Goal: Task Accomplishment & Management: Use online tool/utility

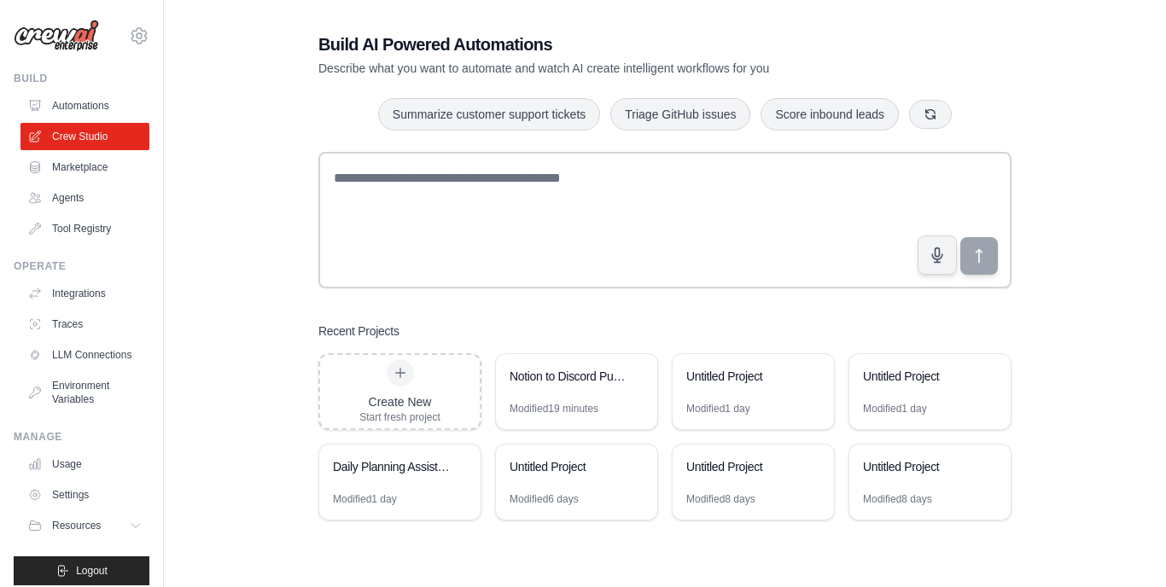
scroll to position [34, 0]
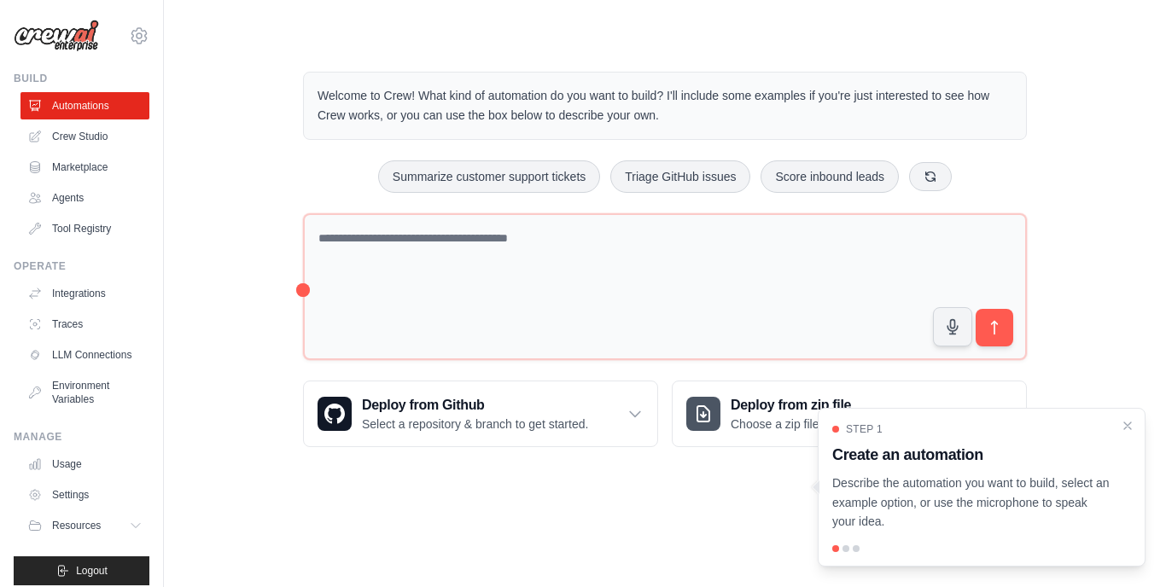
click at [220, 144] on div "Welcome to Crew! What kind of automation do you want to build? I'll include som…" at bounding box center [665, 259] width 948 height 430
click at [118, 110] on link "Automations" at bounding box center [86, 105] width 129 height 27
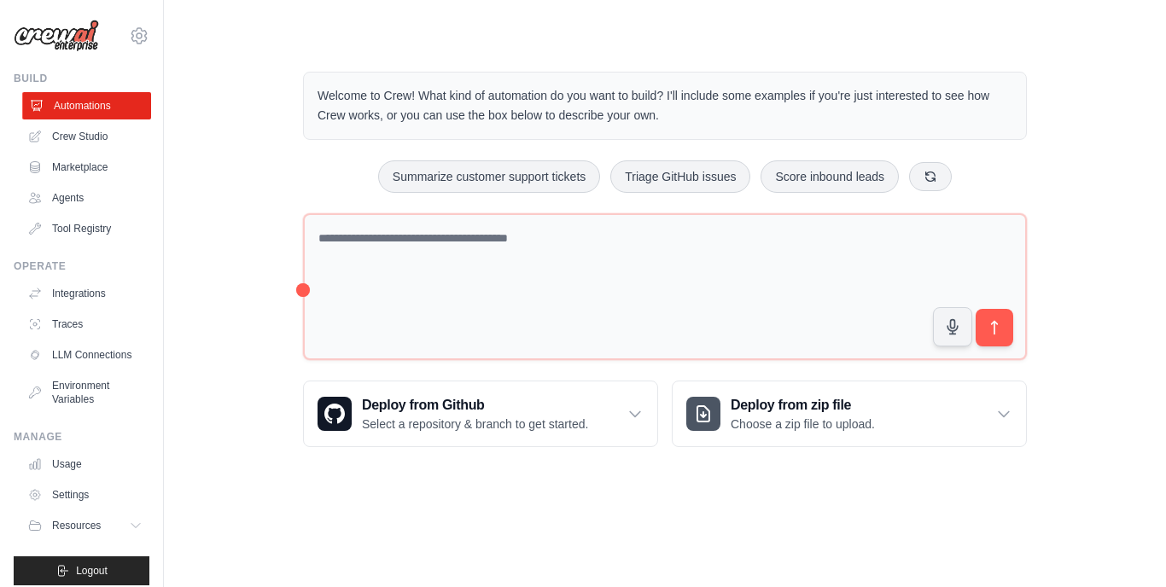
click at [85, 108] on link "Automations" at bounding box center [86, 105] width 129 height 27
click at [146, 34] on icon at bounding box center [138, 35] width 15 height 15
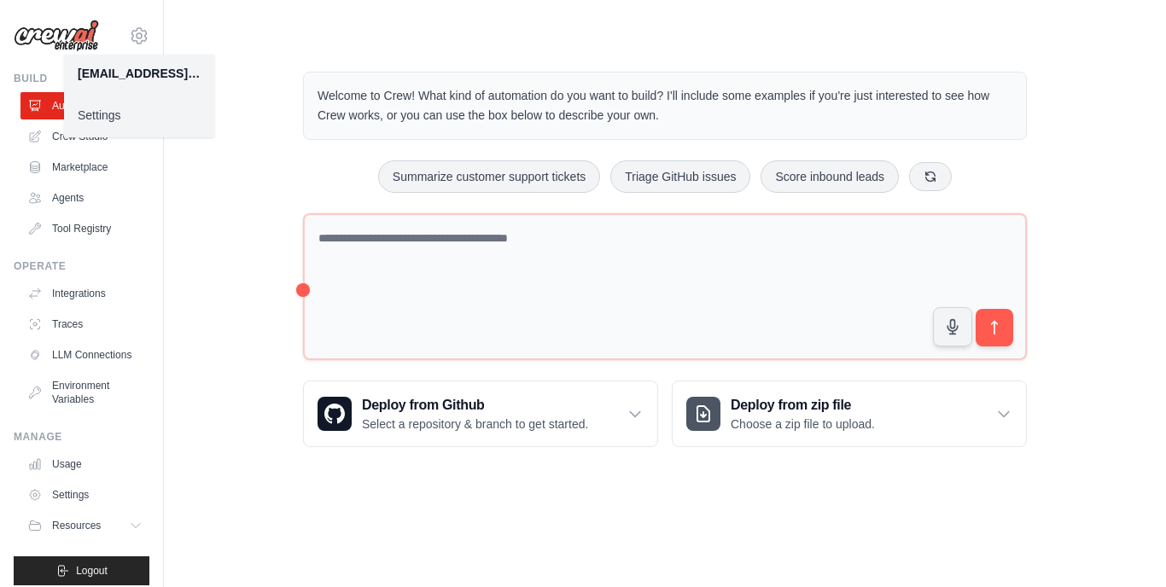
click at [104, 121] on link "Settings" at bounding box center [139, 115] width 150 height 31
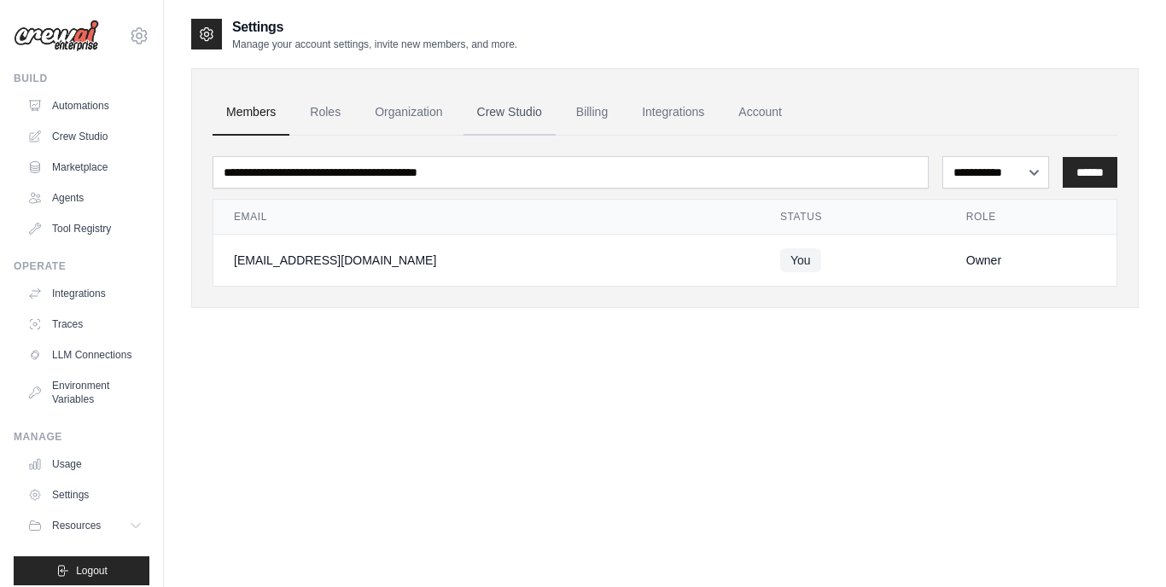
scroll to position [6, 0]
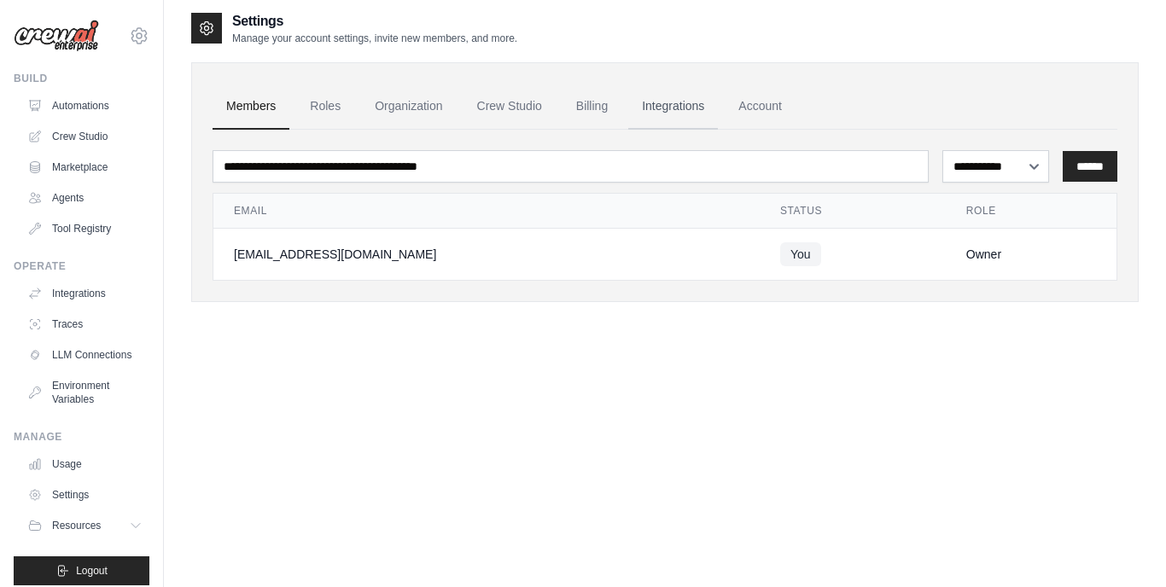
click at [679, 102] on link "Integrations" at bounding box center [673, 107] width 90 height 46
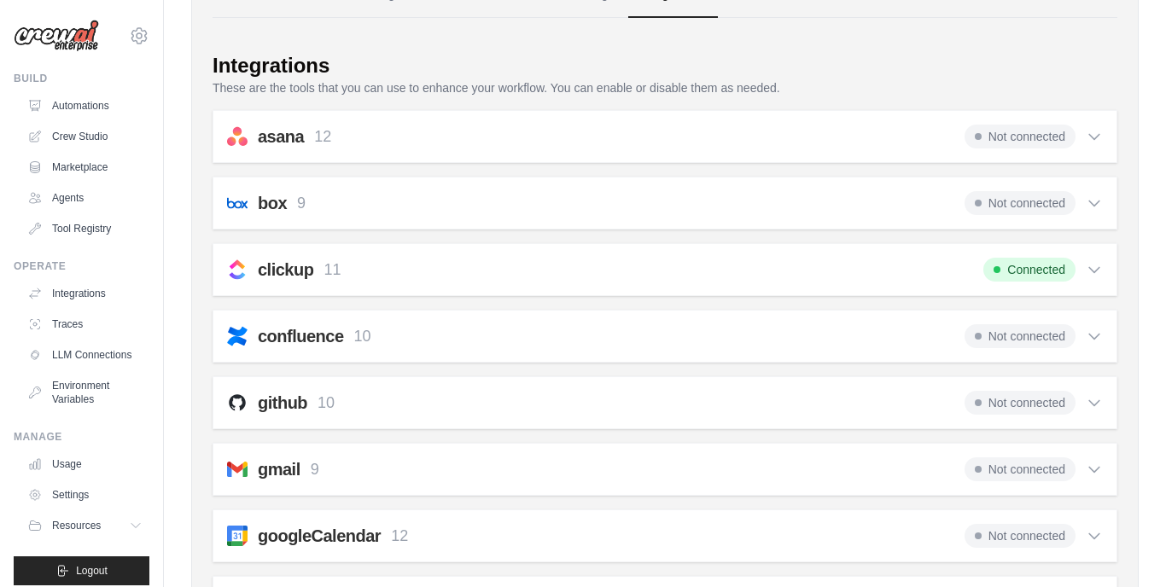
scroll to position [119, 0]
click at [1095, 402] on icon at bounding box center [1094, 402] width 17 height 17
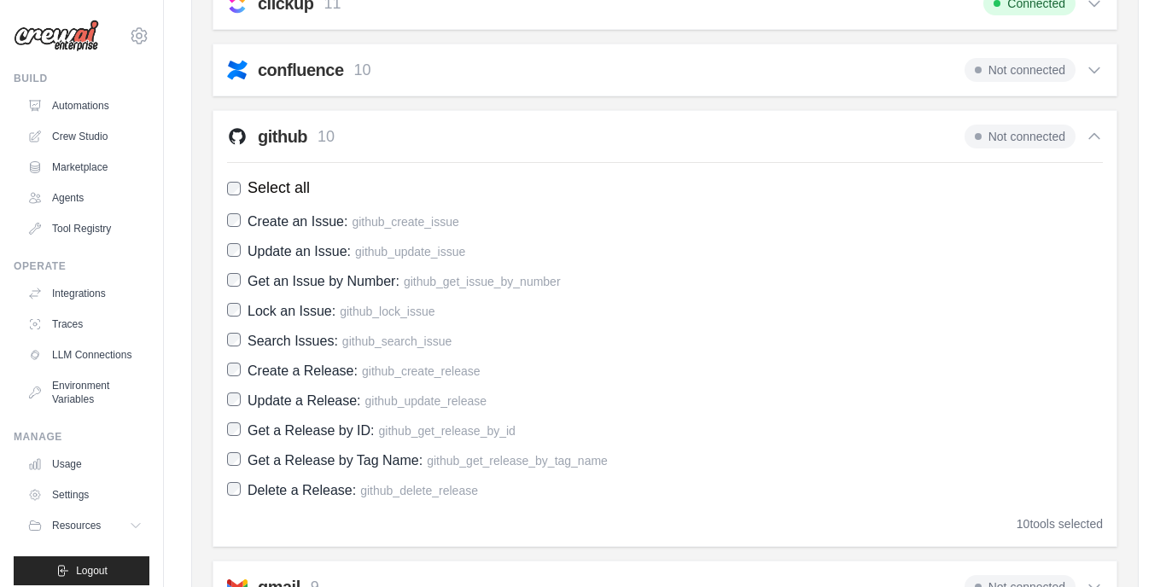
scroll to position [383, 0]
click at [1025, 135] on span "Not connected" at bounding box center [1020, 138] width 111 height 24
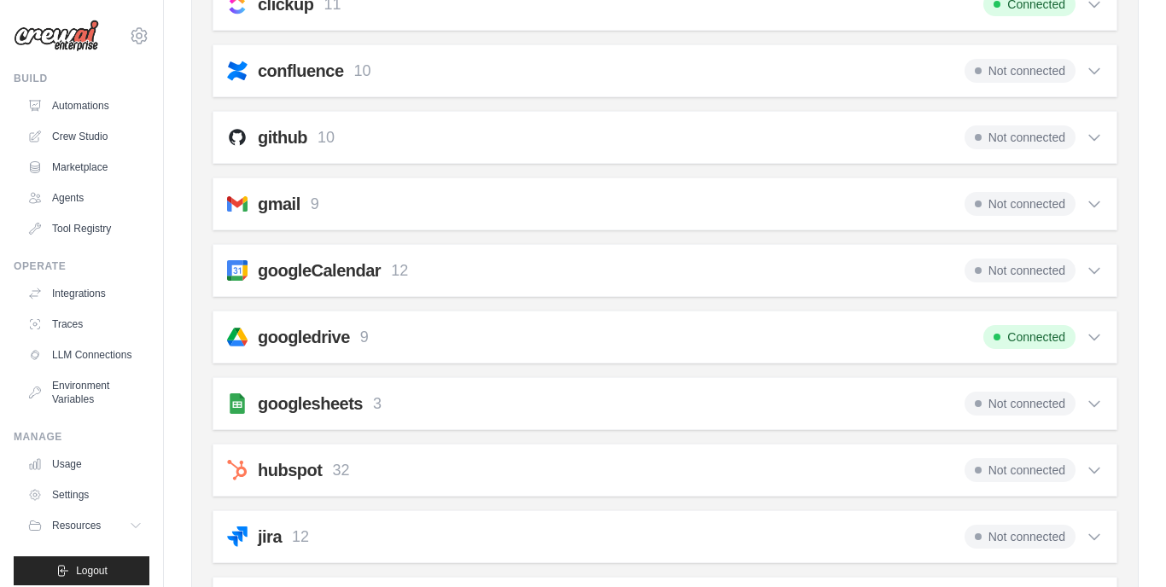
click at [1020, 136] on span "Not connected" at bounding box center [1020, 138] width 111 height 24
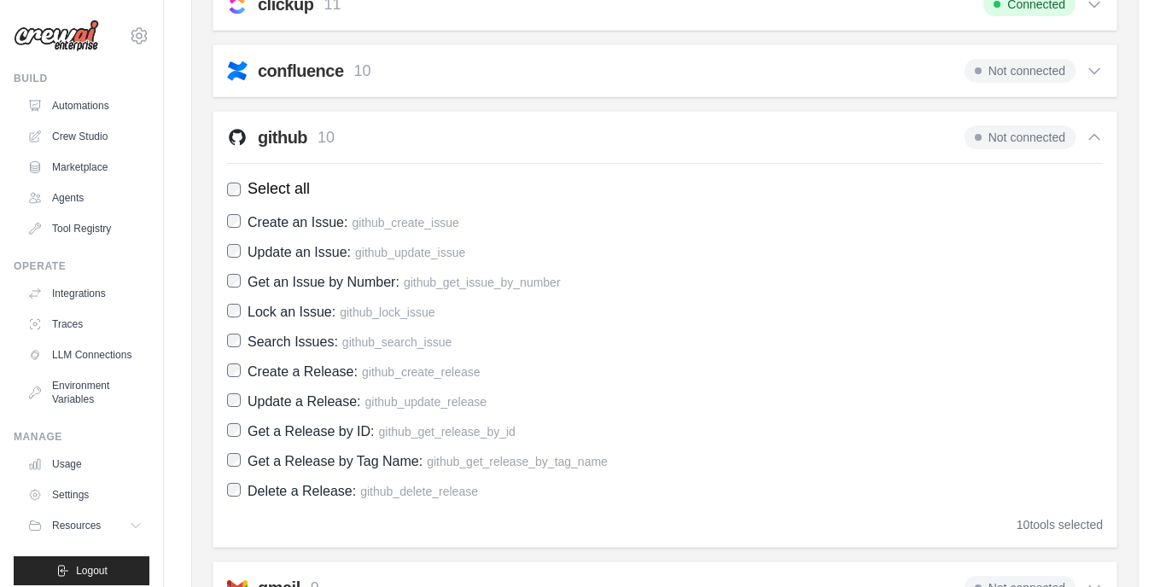
click at [890, 132] on div "github 10 Not connected" at bounding box center [665, 138] width 876 height 24
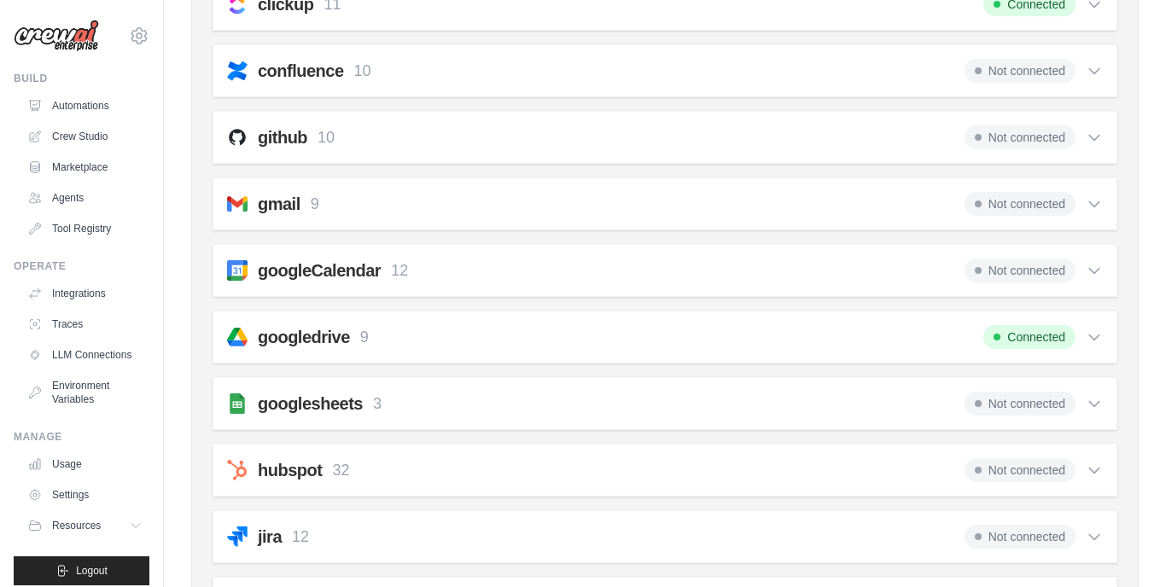
click at [272, 137] on h2 "github" at bounding box center [283, 138] width 50 height 24
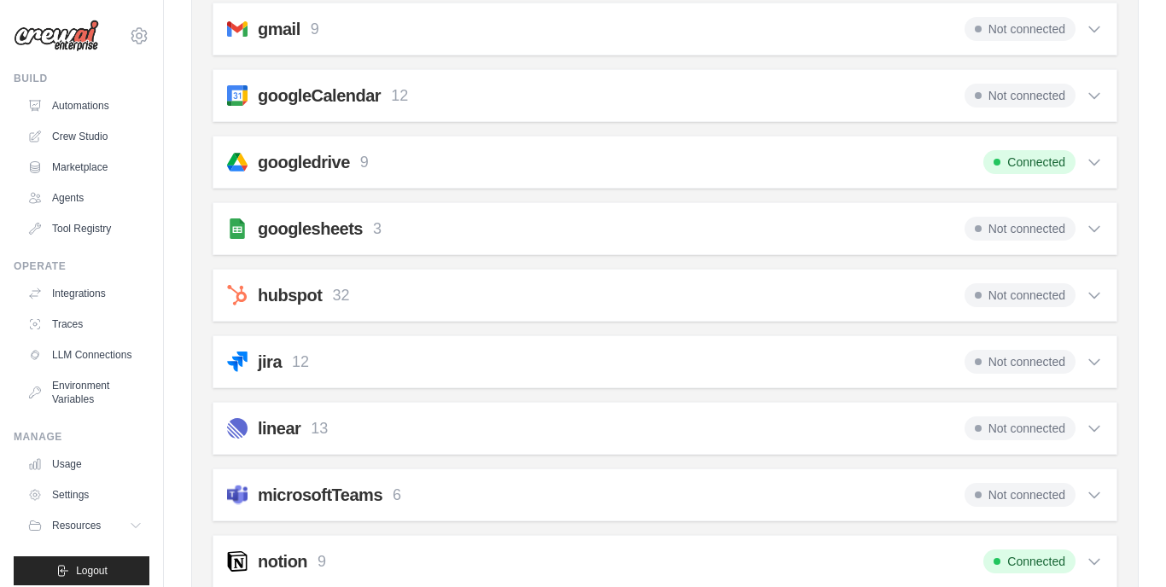
scroll to position [949, 0]
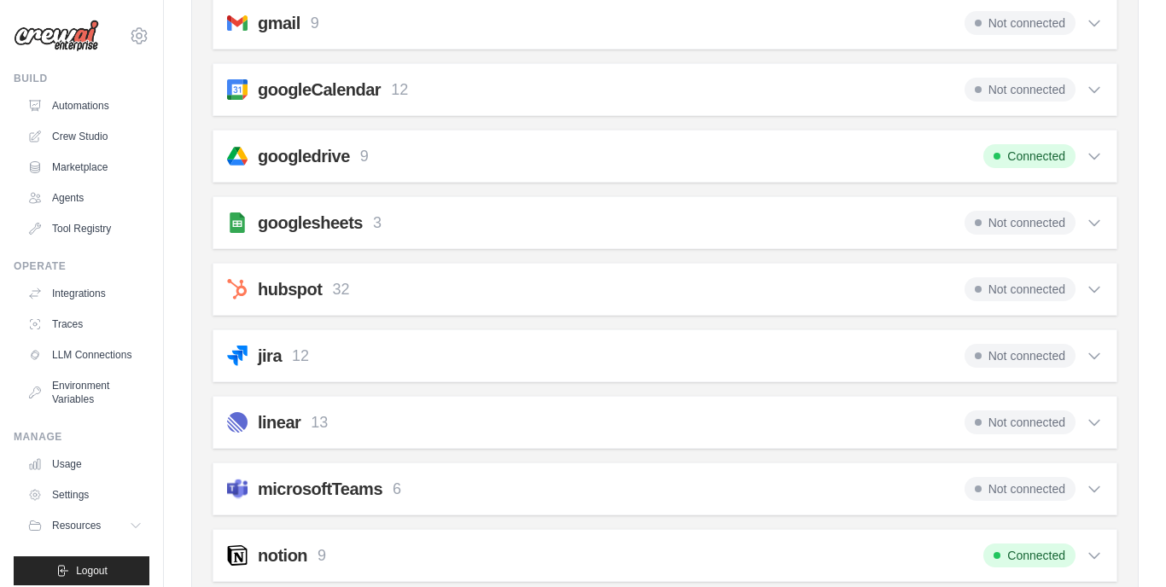
click at [308, 290] on h2 "hubspot" at bounding box center [290, 289] width 64 height 24
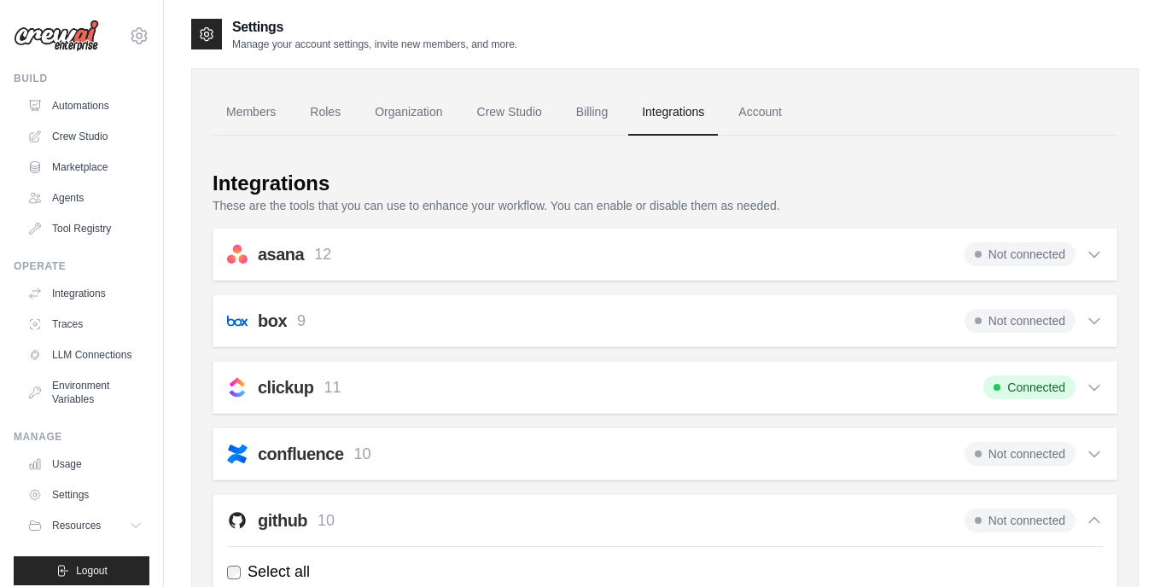
scroll to position [0, 0]
click at [89, 100] on link "Automations" at bounding box center [86, 105] width 129 height 27
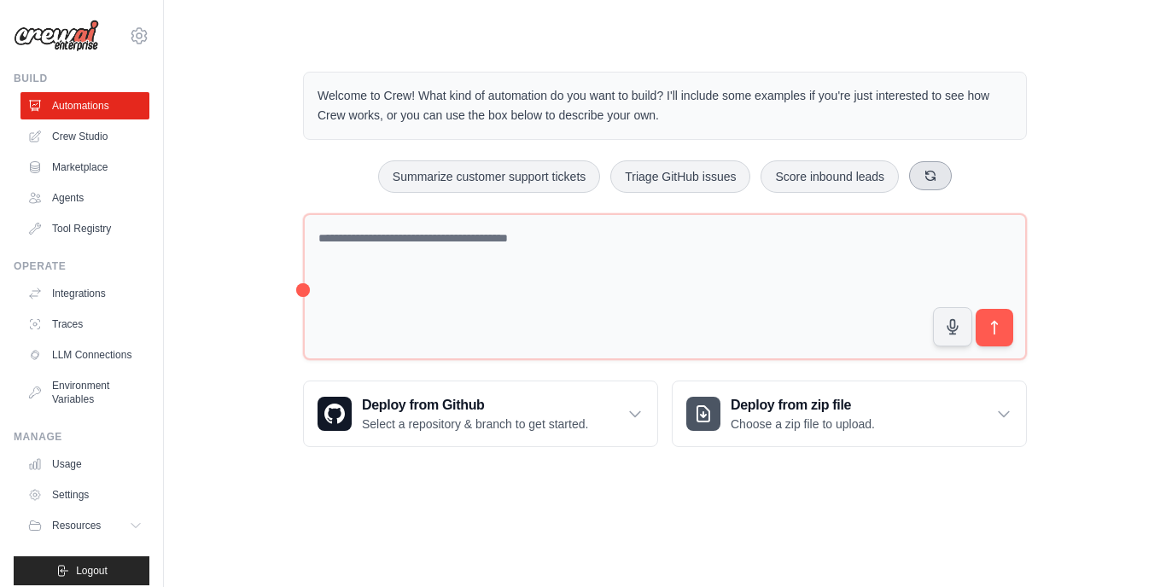
click at [937, 172] on icon at bounding box center [931, 176] width 14 height 14
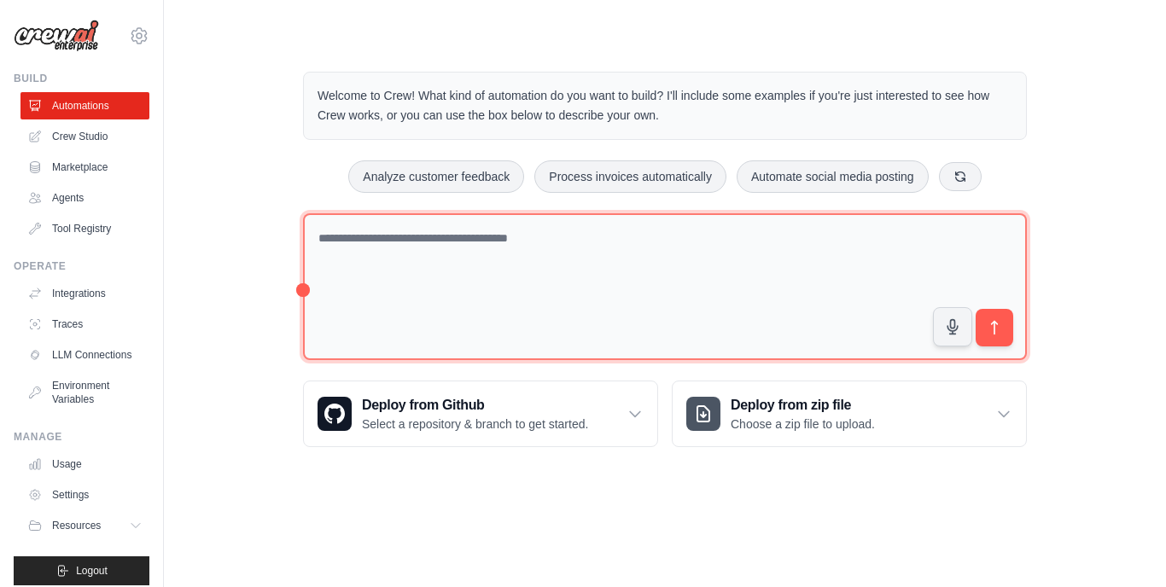
click at [408, 233] on textarea at bounding box center [665, 287] width 724 height 148
paste textarea "**********"
type textarea "**********"
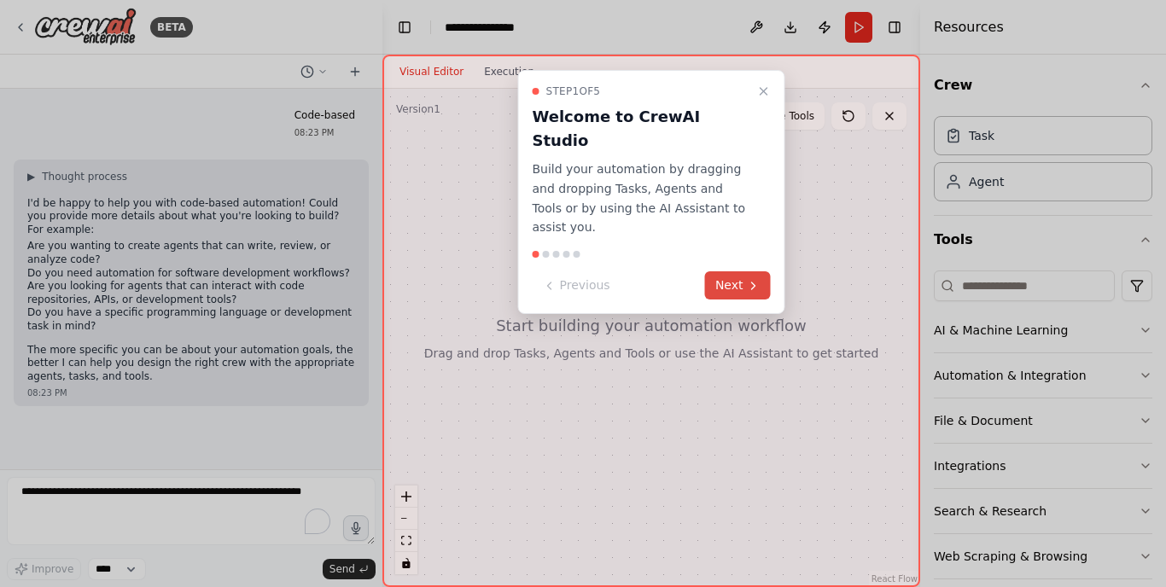
click at [744, 271] on button "Next" at bounding box center [738, 285] width 66 height 28
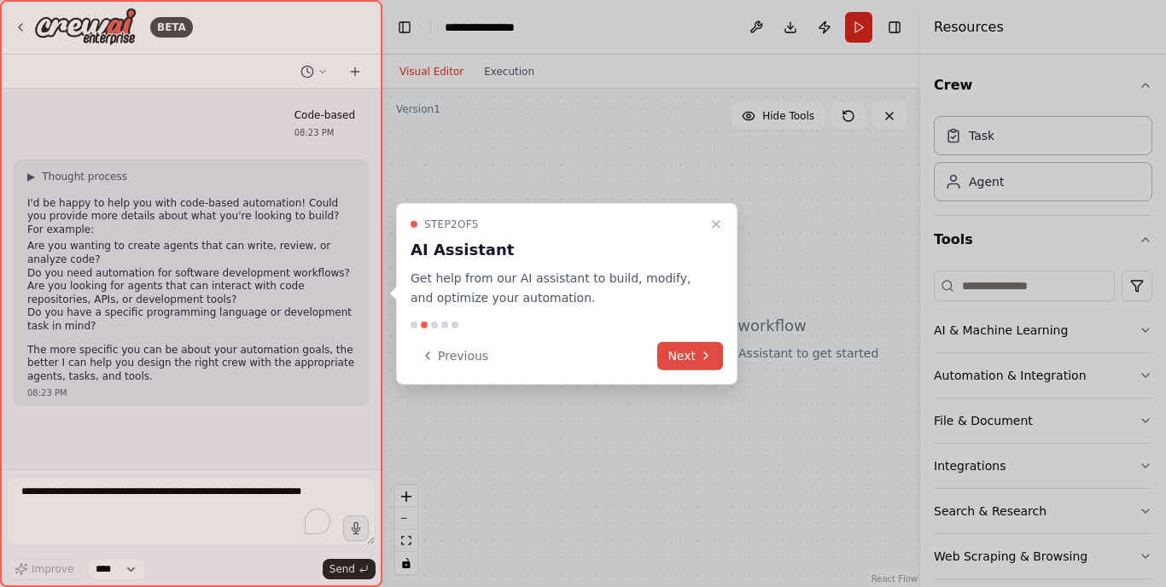
click at [677, 365] on button "Next" at bounding box center [690, 355] width 66 height 28
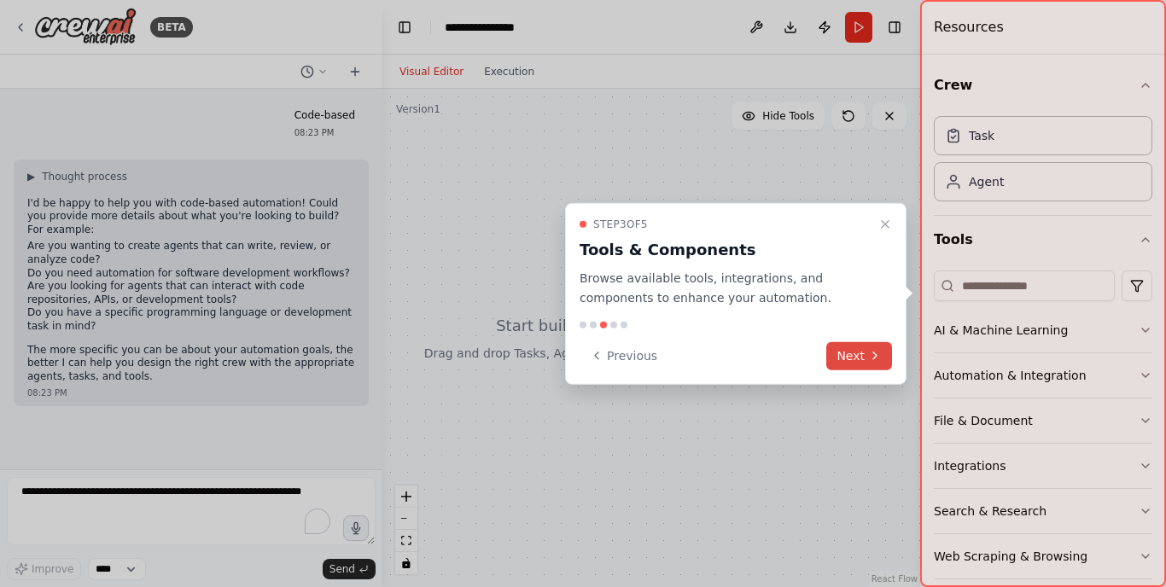
click at [851, 353] on button "Next" at bounding box center [859, 355] width 66 height 28
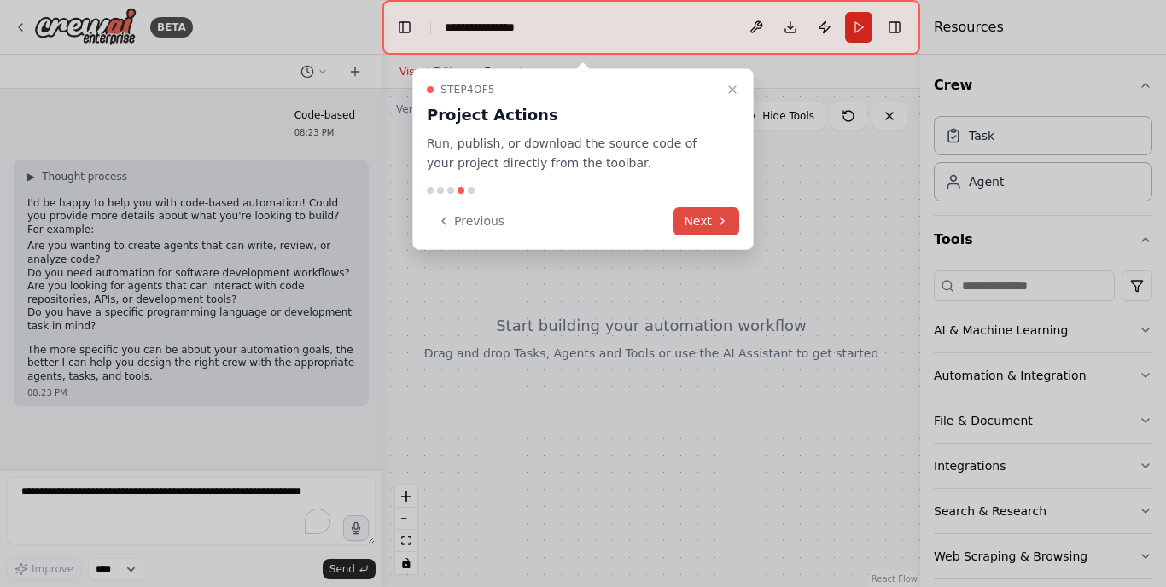
click at [706, 217] on button "Next" at bounding box center [707, 221] width 66 height 28
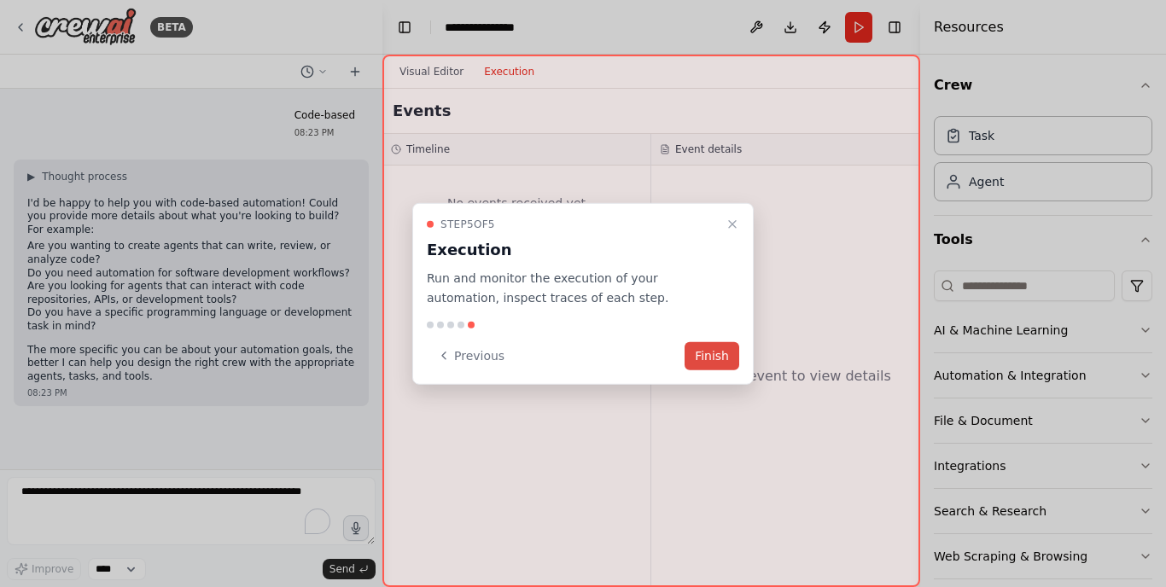
click at [714, 369] on button "Finish" at bounding box center [712, 355] width 55 height 28
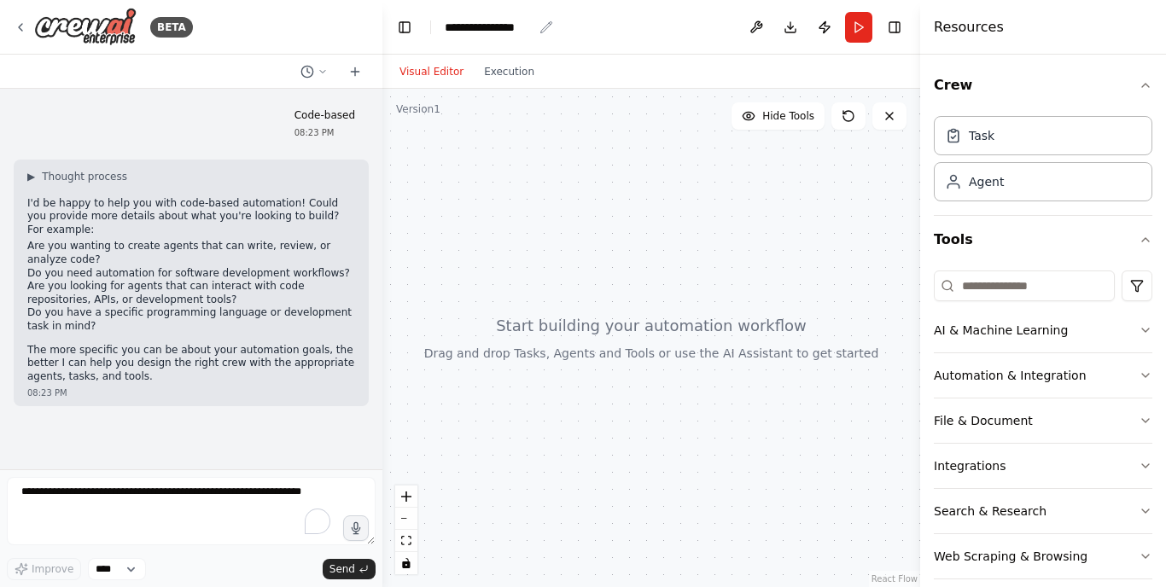
click at [527, 22] on div "**********" at bounding box center [489, 27] width 88 height 17
drag, startPoint x: 534, startPoint y: 27, endPoint x: 444, endPoint y: 21, distance: 89.8
click at [444, 21] on header "**********" at bounding box center [651, 27] width 538 height 55
paste div "breadcrumb"
drag, startPoint x: 522, startPoint y: 26, endPoint x: 438, endPoint y: 15, distance: 84.4
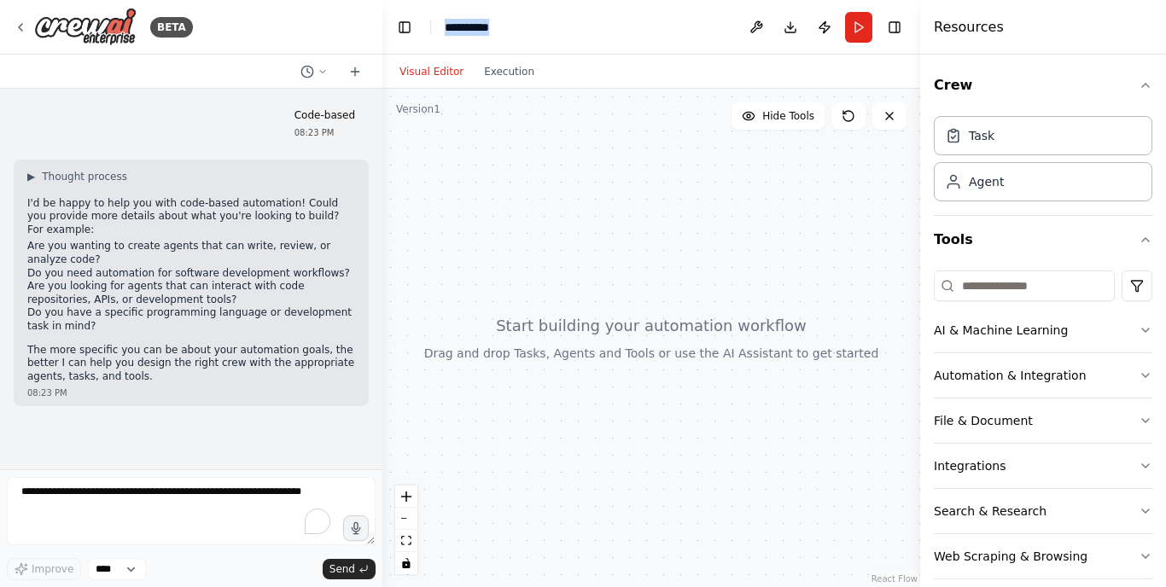
click at [438, 15] on header "**********" at bounding box center [651, 27] width 538 height 55
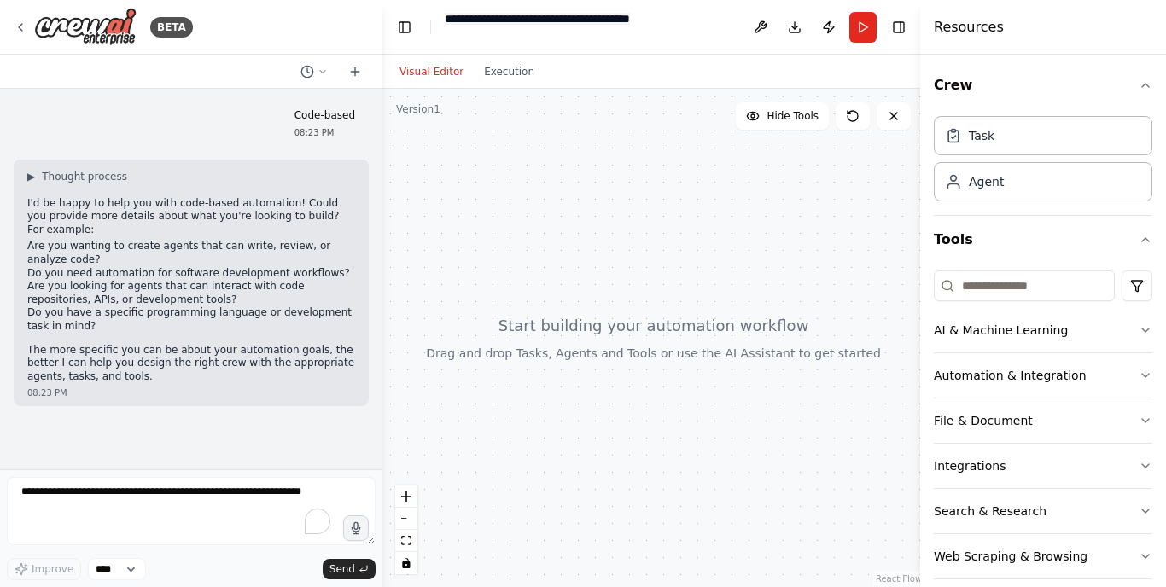
click at [602, 325] on div at bounding box center [653, 338] width 542 height 499
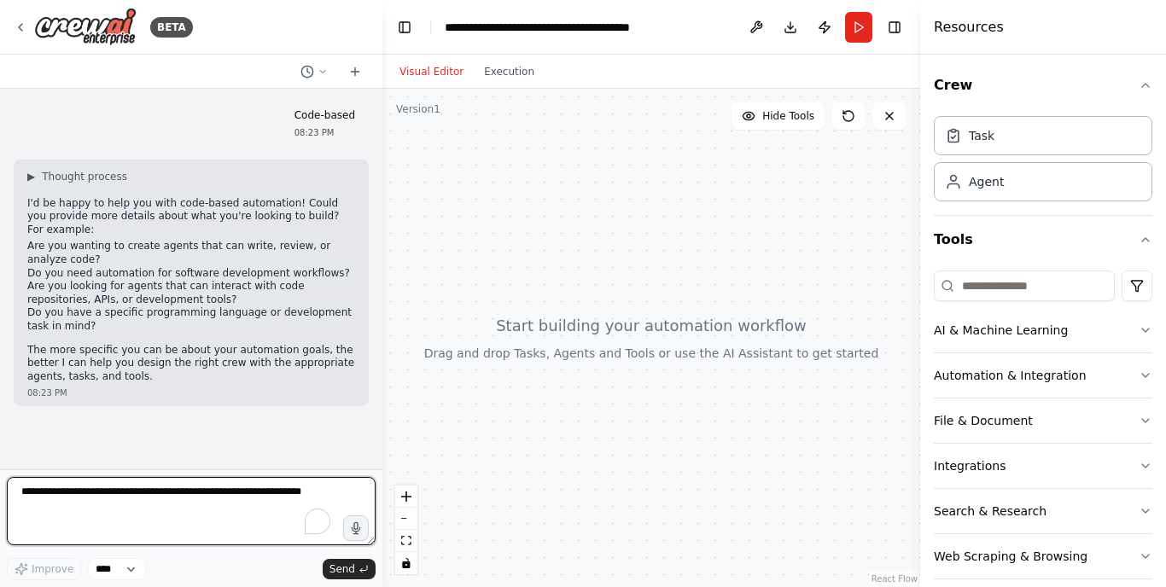
click at [80, 520] on textarea "To enrich screen reader interactions, please activate Accessibility in Grammarl…" at bounding box center [191, 511] width 369 height 68
paste textarea "**********"
type textarea "**********"
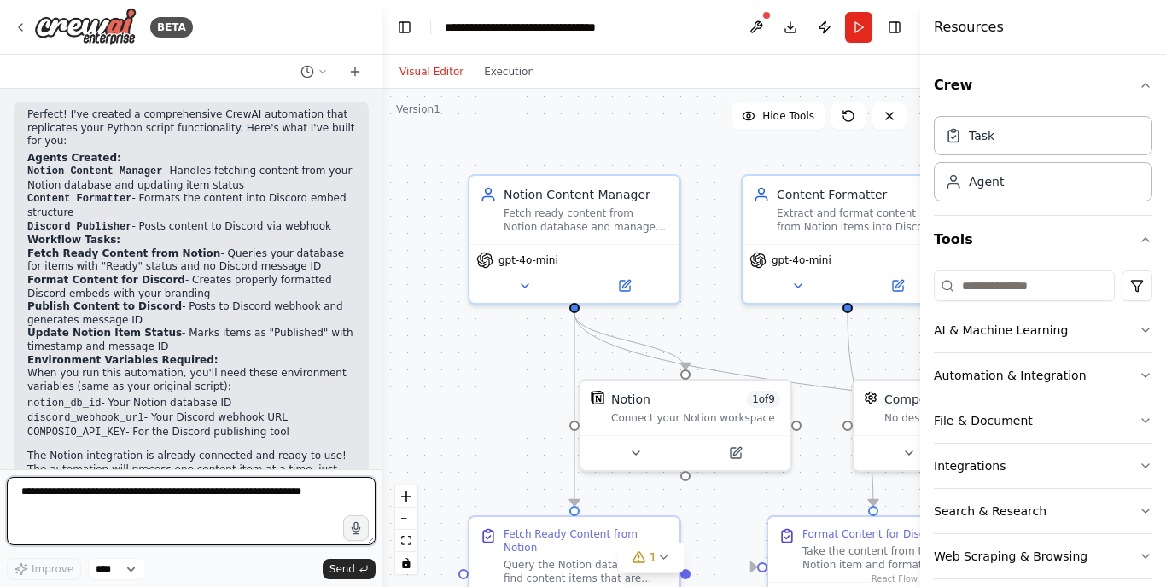
scroll to position [2347, 0]
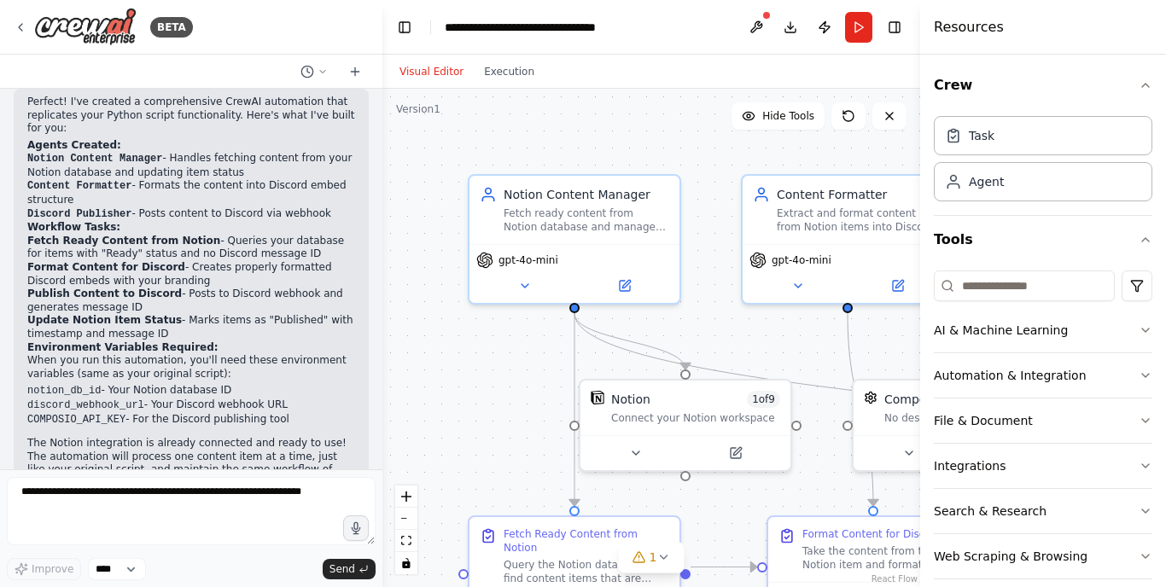
click at [1024, 31] on div "Resources" at bounding box center [1043, 27] width 246 height 55
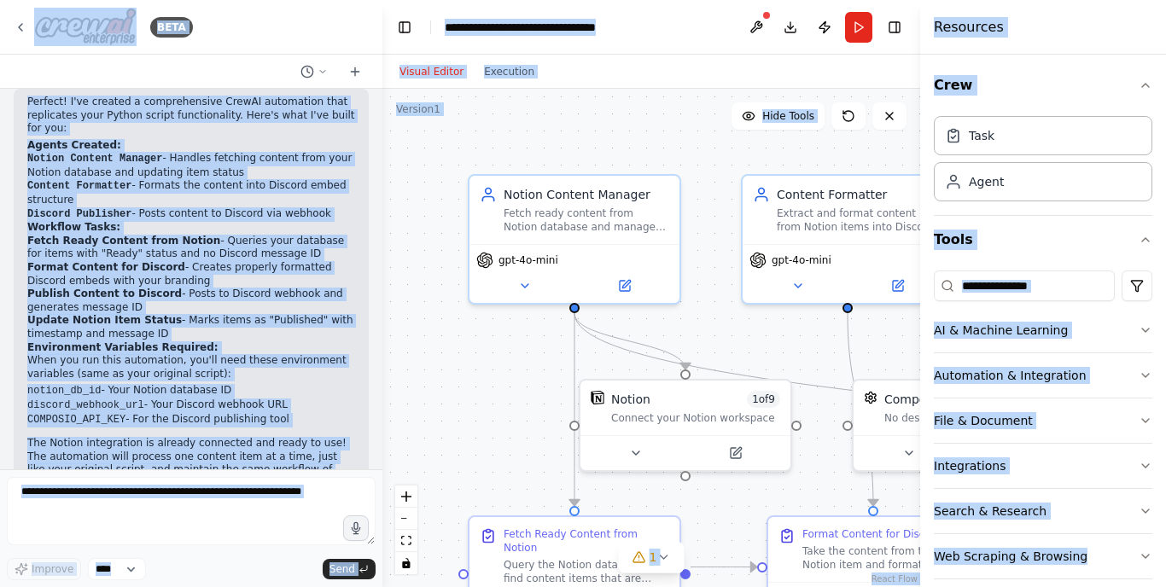
copy body "BETA Code-based 08:23 PM ▶ Thought process I'd be happy to help you with code-b…"
click at [663, 125] on div ".deletable-edge-delete-btn { width: 20px; height: 20px; border: 0px solid #ffff…" at bounding box center [651, 338] width 538 height 499
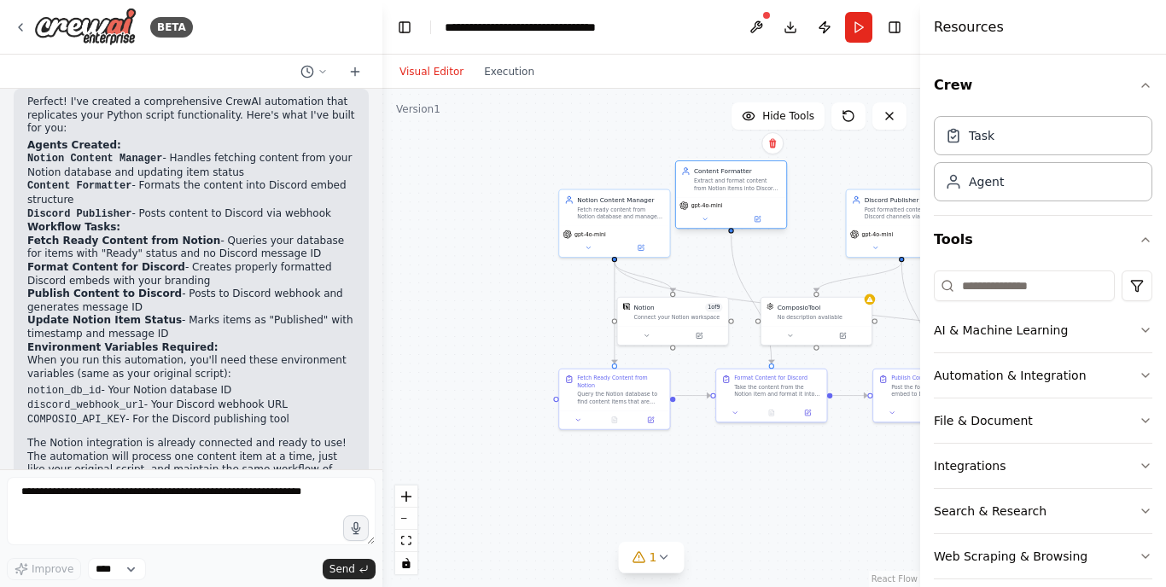
drag, startPoint x: 807, startPoint y: 232, endPoint x: 779, endPoint y: 201, distance: 41.7
click at [779, 201] on div "gpt-4o-mini" at bounding box center [731, 205] width 103 height 9
drag, startPoint x: 655, startPoint y: 229, endPoint x: 492, endPoint y: 162, distance: 176.1
click at [492, 162] on div "gpt-4o-mini" at bounding box center [453, 176] width 110 height 31
drag, startPoint x: 464, startPoint y: 172, endPoint x: 503, endPoint y: 233, distance: 72.2
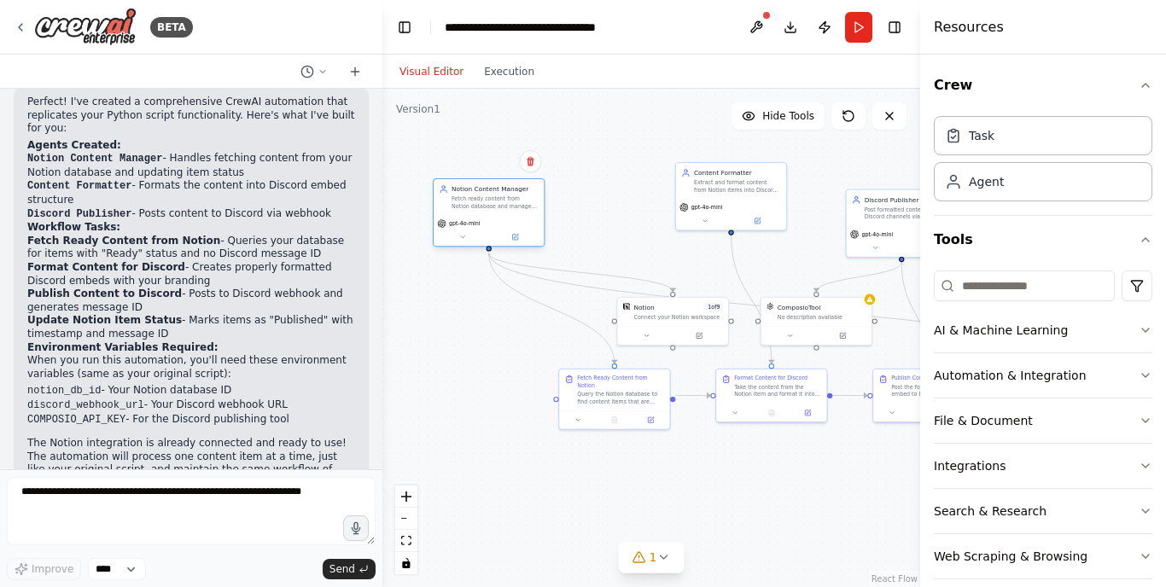
click at [503, 229] on div "gpt-4o-mini" at bounding box center [488, 223] width 103 height 9
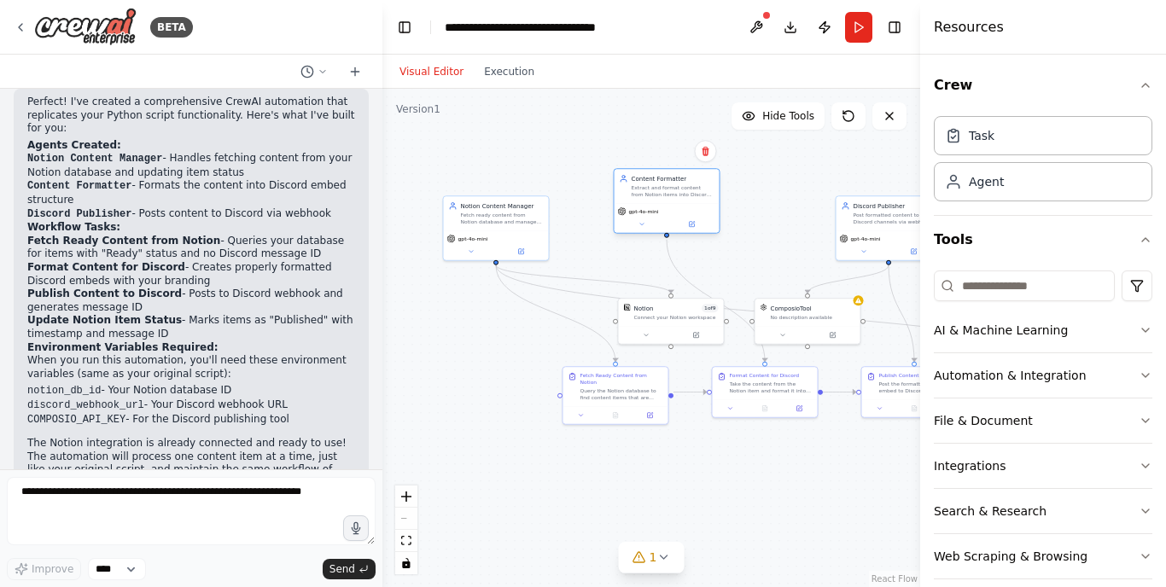
drag, startPoint x: 733, startPoint y: 229, endPoint x: 663, endPoint y: 230, distance: 69.2
click at [663, 230] on div "gpt-4o-mini" at bounding box center [667, 218] width 105 height 30
drag, startPoint x: 849, startPoint y: 257, endPoint x: 780, endPoint y: 242, distance: 70.8
click at [780, 242] on div "Discord Publisher Post formatted content to Discord channels via webhook. Send …" at bounding box center [821, 210] width 107 height 66
click at [521, 427] on div at bounding box center [505, 431] width 98 height 10
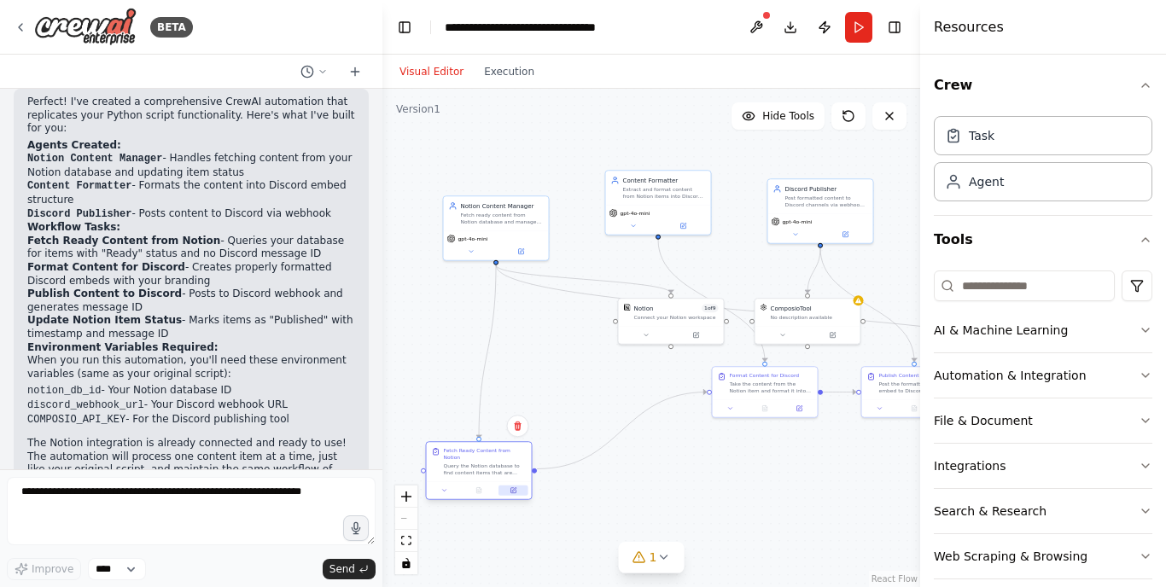
click at [499, 486] on button at bounding box center [513, 491] width 29 height 10
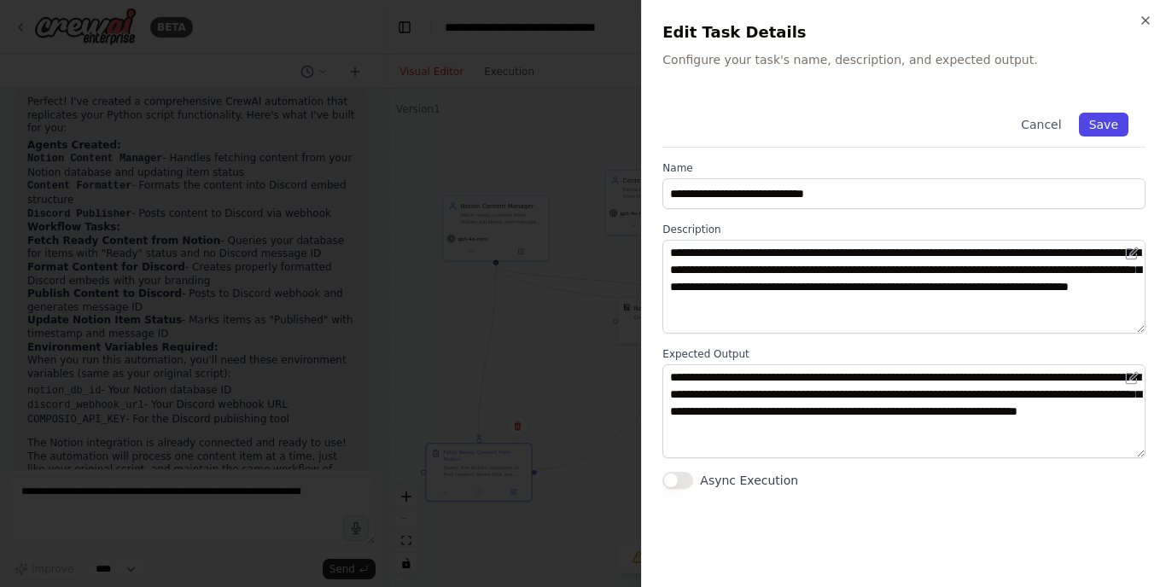
click at [1110, 128] on button "Save" at bounding box center [1104, 125] width 50 height 24
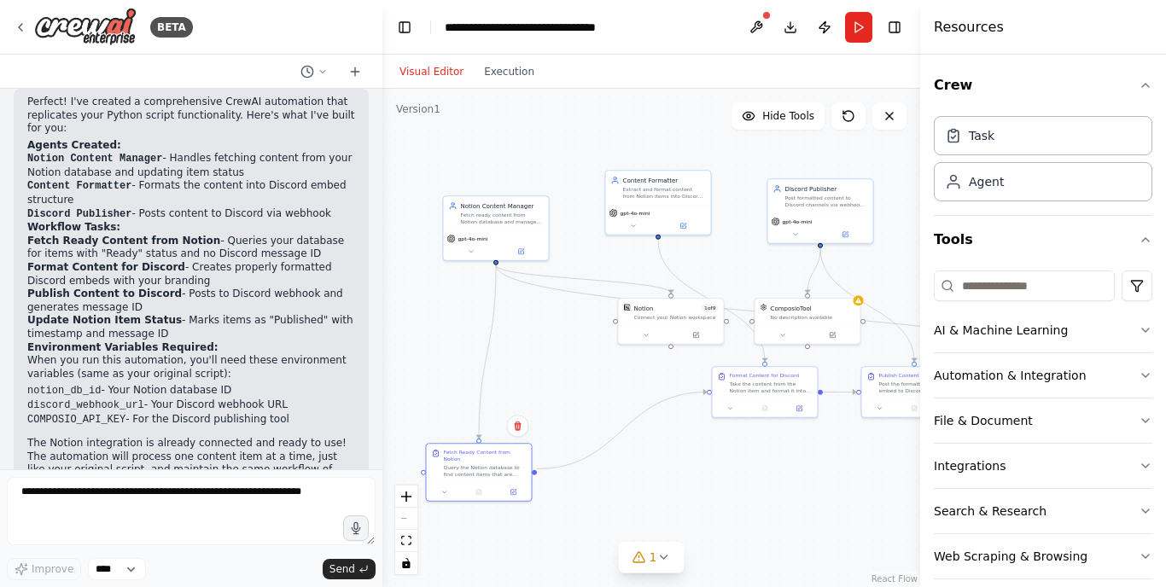
click at [713, 435] on div ".deletable-edge-delete-btn { width: 20px; height: 20px; border: 0px solid #ffff…" at bounding box center [651, 338] width 538 height 499
click at [715, 469] on div ".deletable-edge-delete-btn { width: 20px; height: 20px; border: 0px solid #ffff…" at bounding box center [651, 338] width 538 height 499
drag, startPoint x: 744, startPoint y: 376, endPoint x: 647, endPoint y: 443, distance: 118.4
click at [647, 443] on div "Format Content for Discord" at bounding box center [667, 442] width 70 height 7
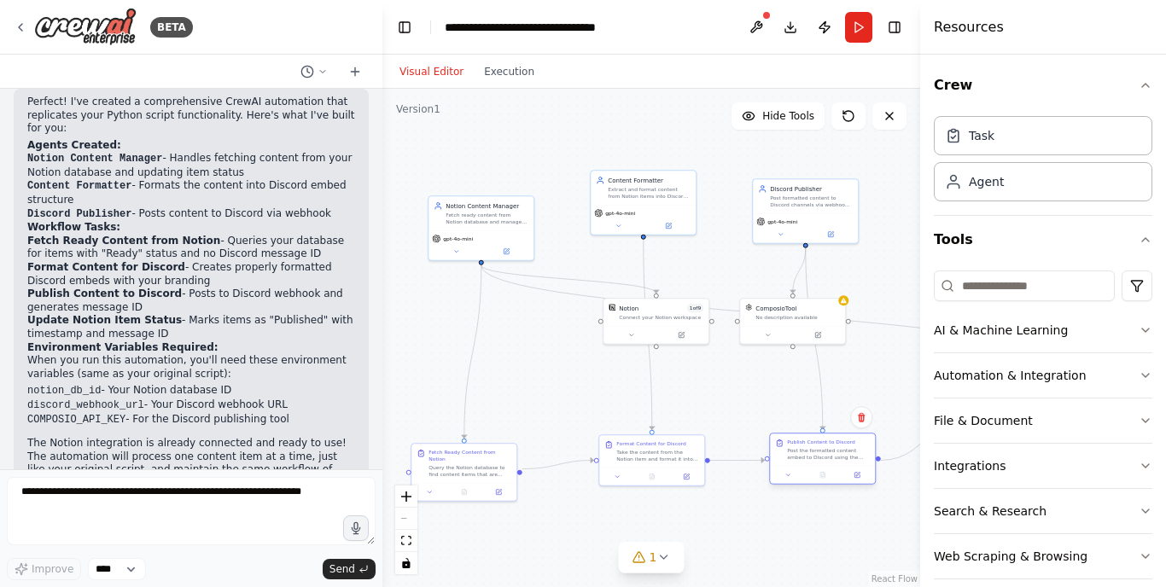
drag, startPoint x: 898, startPoint y: 381, endPoint x: 806, endPoint y: 447, distance: 113.2
click at [806, 447] on div "Publish Content to Discord Post the formatted content embed to Discord using th…" at bounding box center [828, 450] width 83 height 22
drag, startPoint x: 652, startPoint y: 336, endPoint x: 563, endPoint y: 369, distance: 94.5
click at [563, 369] on button at bounding box center [541, 368] width 49 height 10
drag, startPoint x: 774, startPoint y: 336, endPoint x: 697, endPoint y: 372, distance: 85.6
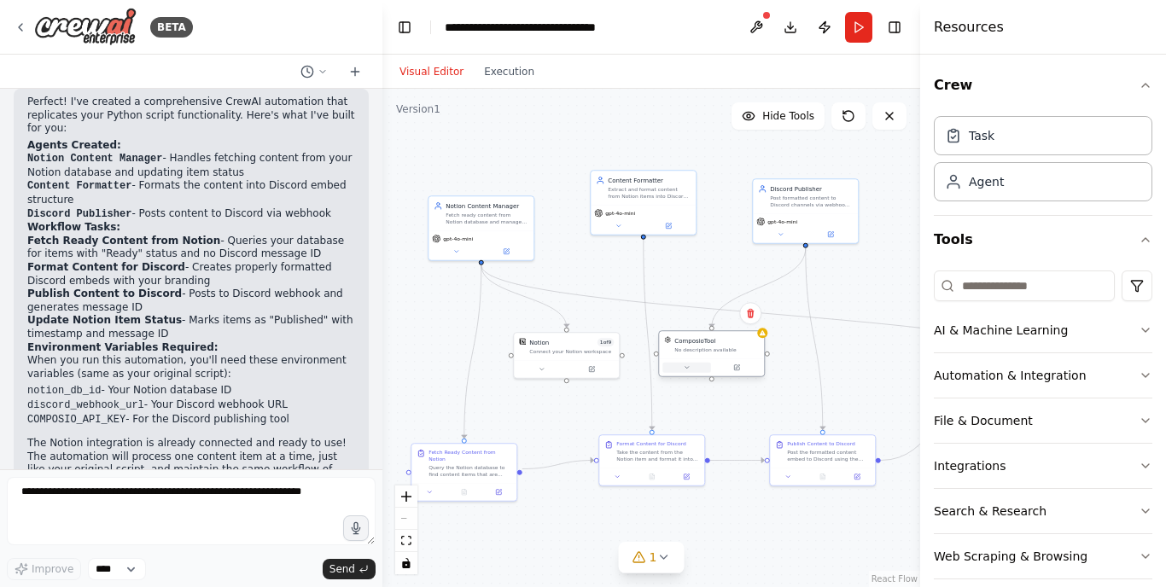
click at [697, 372] on button at bounding box center [687, 368] width 49 height 10
drag, startPoint x: 898, startPoint y: 327, endPoint x: 803, endPoint y: 314, distance: 95.6
click at [803, 314] on icon "Edge from 5fc0d72f-3b92-4919-b435-224a1dbb3208 to c30d5298-34c8-4cb9-9cf2-489ca…" at bounding box center [766, 314] width 568 height 96
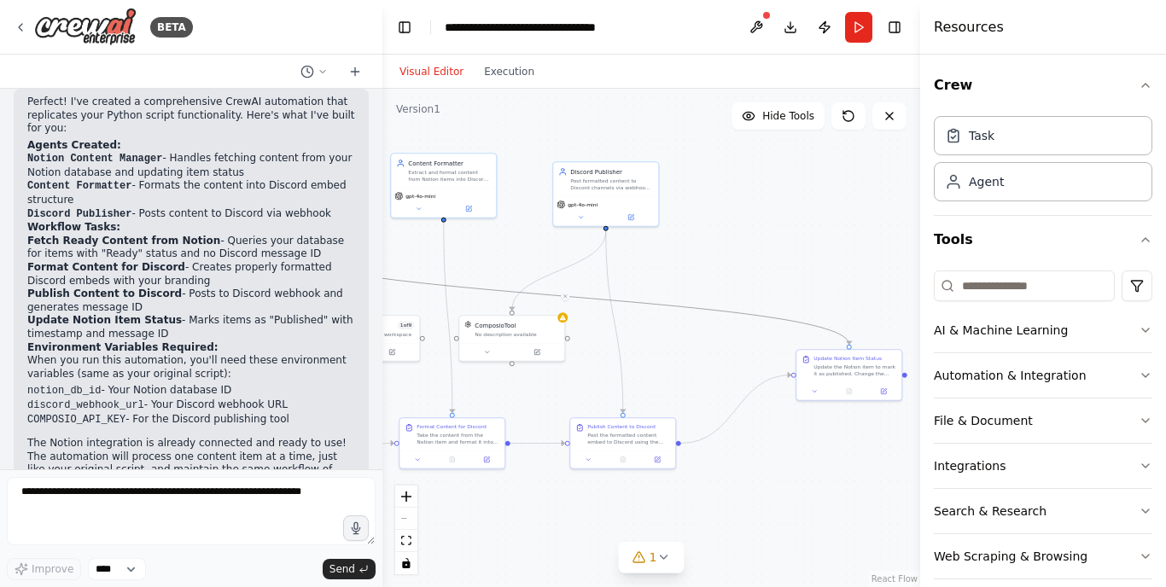
drag, startPoint x: 845, startPoint y: 314, endPoint x: 645, endPoint y: 297, distance: 200.5
click at [645, 297] on div ".deletable-edge-delete-btn { width: 20px; height: 20px; border: 0px solid #ffff…" at bounding box center [651, 338] width 538 height 499
drag, startPoint x: 860, startPoint y: 370, endPoint x: 680, endPoint y: 317, distance: 186.9
click at [680, 317] on div "Update the Notion item to mark it as published. Change the Status property to "…" at bounding box center [680, 318] width 83 height 14
drag, startPoint x: 504, startPoint y: 335, endPoint x: 487, endPoint y: 336, distance: 16.2
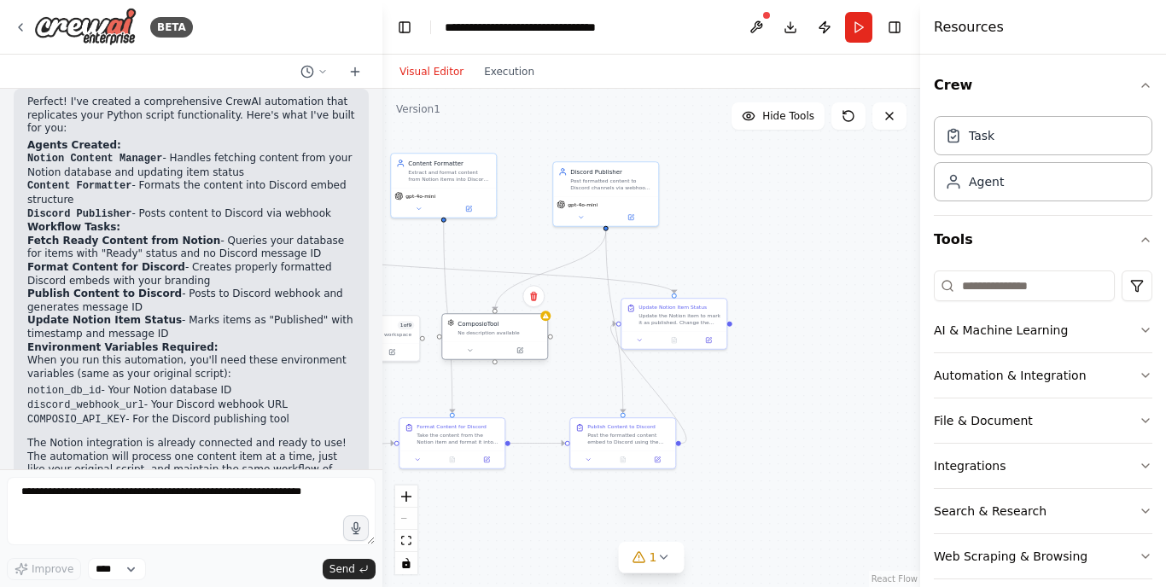
click at [487, 336] on div "No description available" at bounding box center [500, 333] width 85 height 7
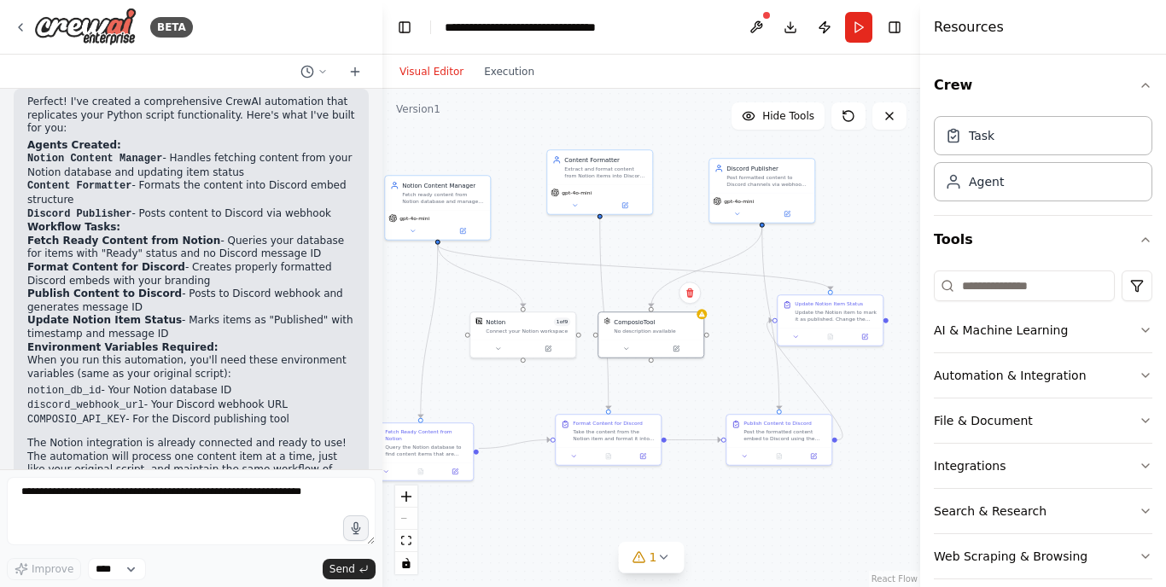
drag, startPoint x: 474, startPoint y: 277, endPoint x: 630, endPoint y: 274, distance: 156.3
click at [630, 274] on div ".deletable-edge-delete-btn { width: 20px; height: 20px; border: 0px solid #ffff…" at bounding box center [651, 338] width 538 height 499
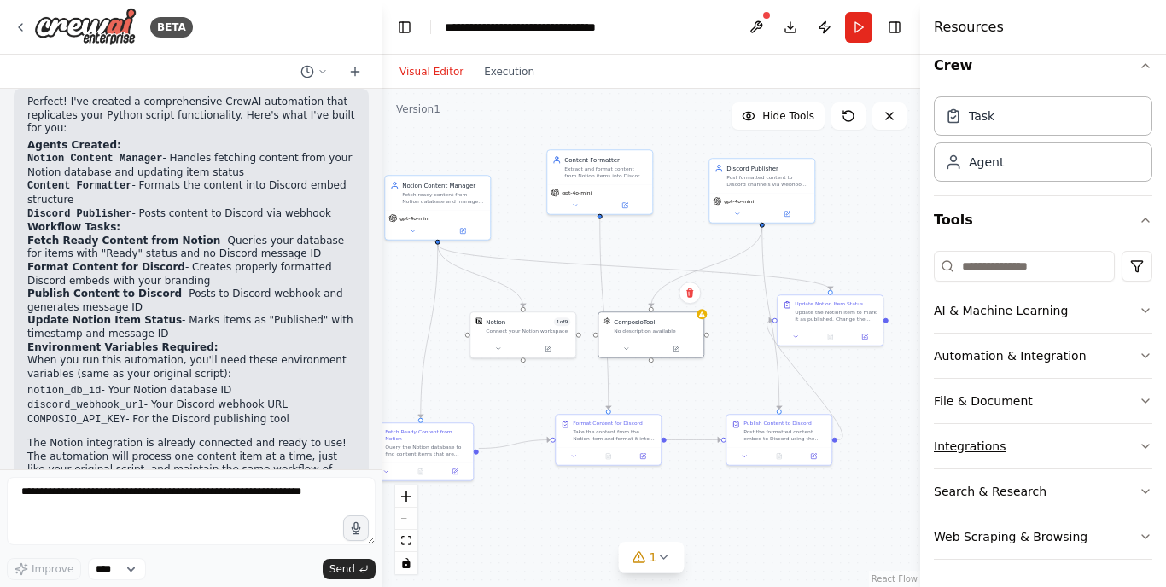
scroll to position [20, 0]
click at [1146, 357] on icon "button" at bounding box center [1146, 356] width 14 height 14
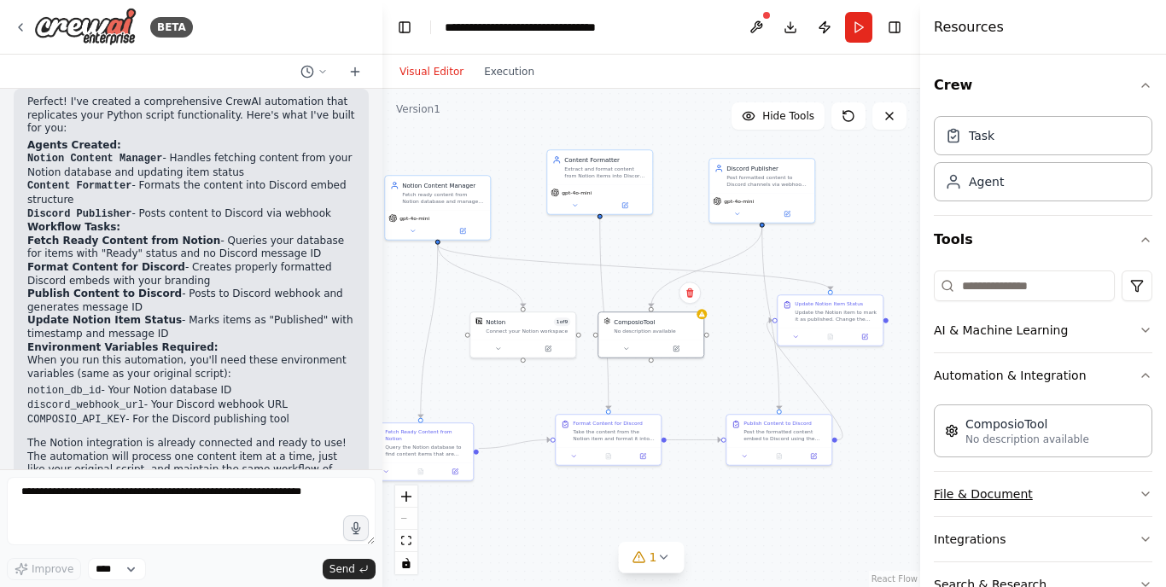
scroll to position [0, 0]
click at [791, 30] on button "Download" at bounding box center [790, 27] width 27 height 31
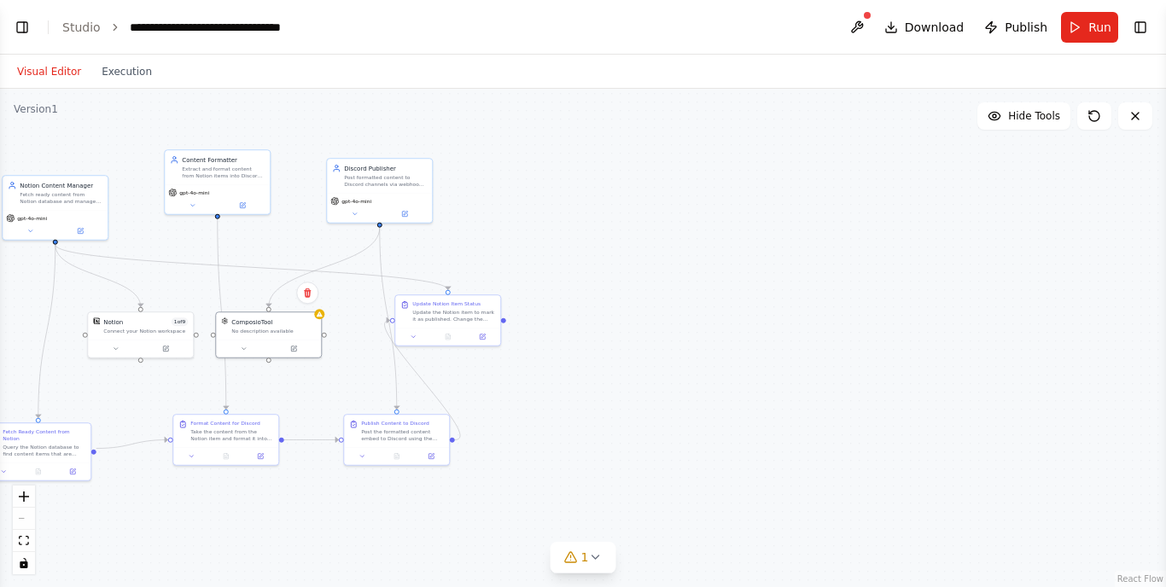
click at [617, 38] on header "**********" at bounding box center [583, 27] width 1166 height 55
drag, startPoint x: 251, startPoint y: 333, endPoint x: 290, endPoint y: 336, distance: 39.4
click at [290, 336] on div "ComposioTool No description available" at bounding box center [303, 324] width 105 height 27
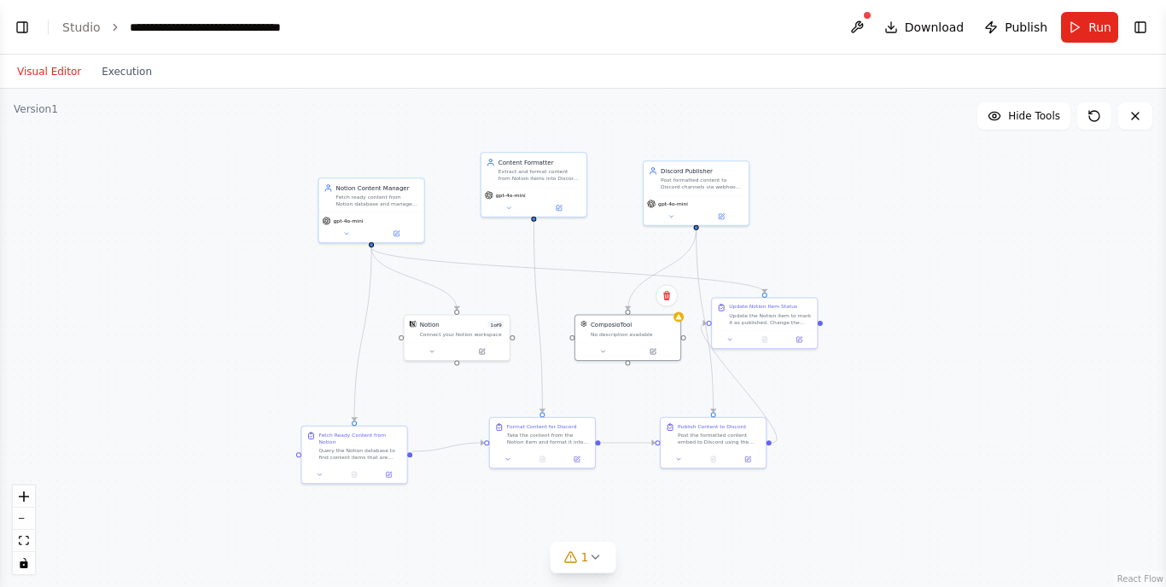
drag, startPoint x: 209, startPoint y: 300, endPoint x: 534, endPoint y: 301, distance: 324.4
click at [534, 301] on div ".deletable-edge-delete-btn { width: 20px; height: 20px; border: 0px solid #ffff…" at bounding box center [583, 338] width 1166 height 499
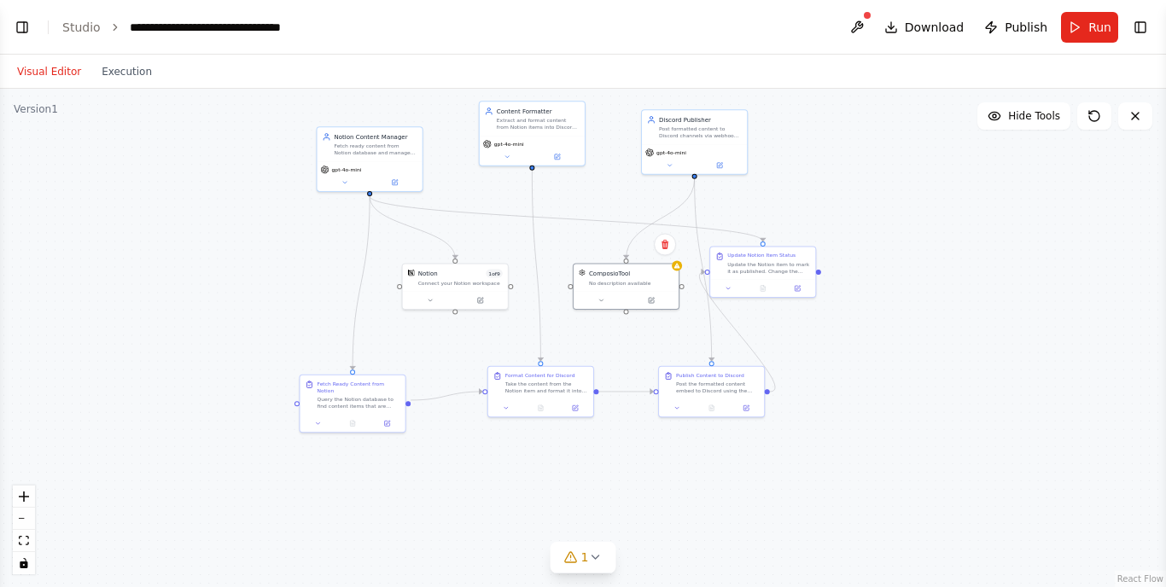
drag, startPoint x: 284, startPoint y: 222, endPoint x: 282, endPoint y: 208, distance: 13.9
click at [282, 208] on div ".deletable-edge-delete-btn { width: 20px; height: 20px; border: 0px solid #ffff…" at bounding box center [583, 338] width 1166 height 499
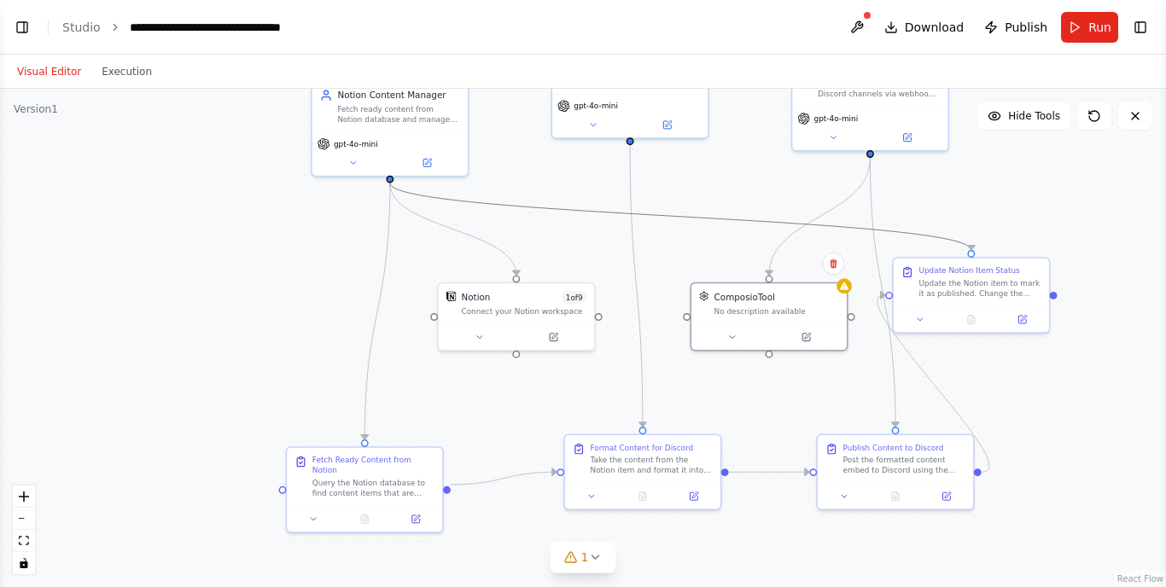
drag, startPoint x: 554, startPoint y: 208, endPoint x: 502, endPoint y: 256, distance: 70.7
click at [495, 262] on div ".deletable-edge-delete-btn { width: 20px; height: 20px; border: 0px solid #ffff…" at bounding box center [583, 338] width 1166 height 499
drag, startPoint x: 596, startPoint y: 208, endPoint x: 540, endPoint y: 247, distance: 68.2
click at [540, 247] on div ".deletable-edge-delete-btn { width: 20px; height: 20px; border: 0px solid #ffff…" at bounding box center [583, 338] width 1166 height 499
drag, startPoint x: 645, startPoint y: 213, endPoint x: 604, endPoint y: 249, distance: 53.8
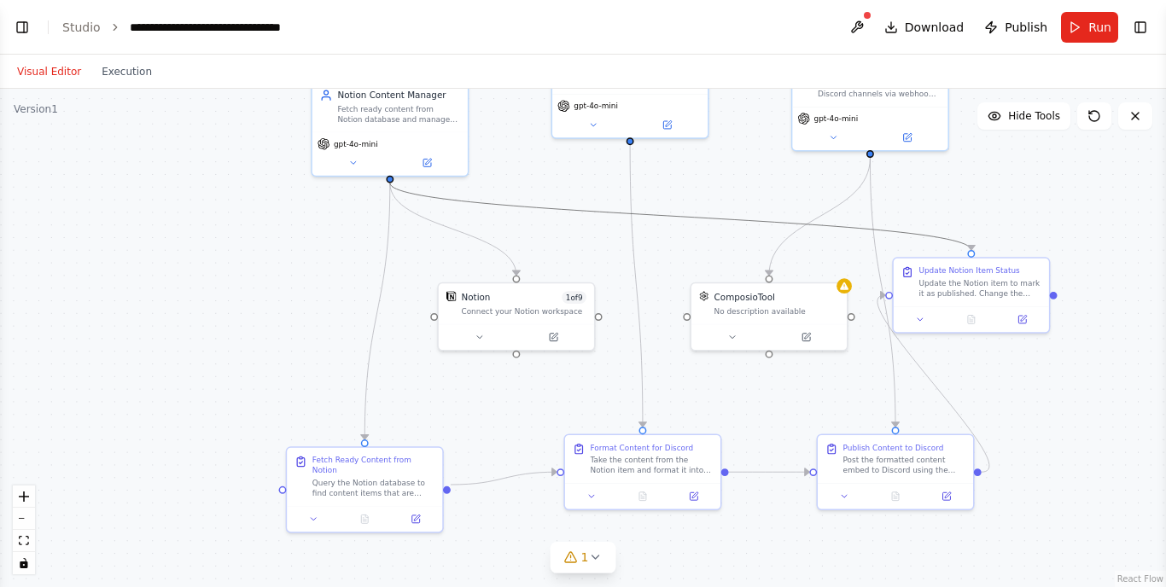
click at [594, 258] on div ".deletable-edge-delete-btn { width: 20px; height: 20px; border: 0px solid #ffff…" at bounding box center [583, 338] width 1166 height 499
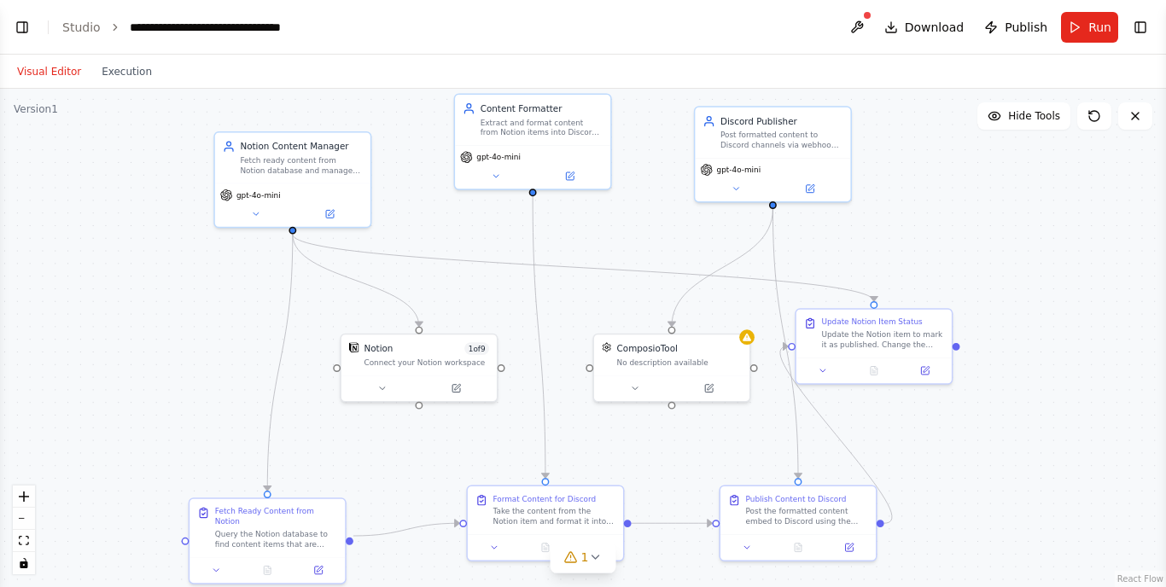
drag, startPoint x: 639, startPoint y: 206, endPoint x: 542, endPoint y: 257, distance: 110.0
click at [542, 257] on div ".deletable-edge-delete-btn { width: 20px; height: 20px; border: 0px solid #ffff…" at bounding box center [583, 338] width 1166 height 499
click at [1031, 29] on span "Publish" at bounding box center [1026, 27] width 43 height 17
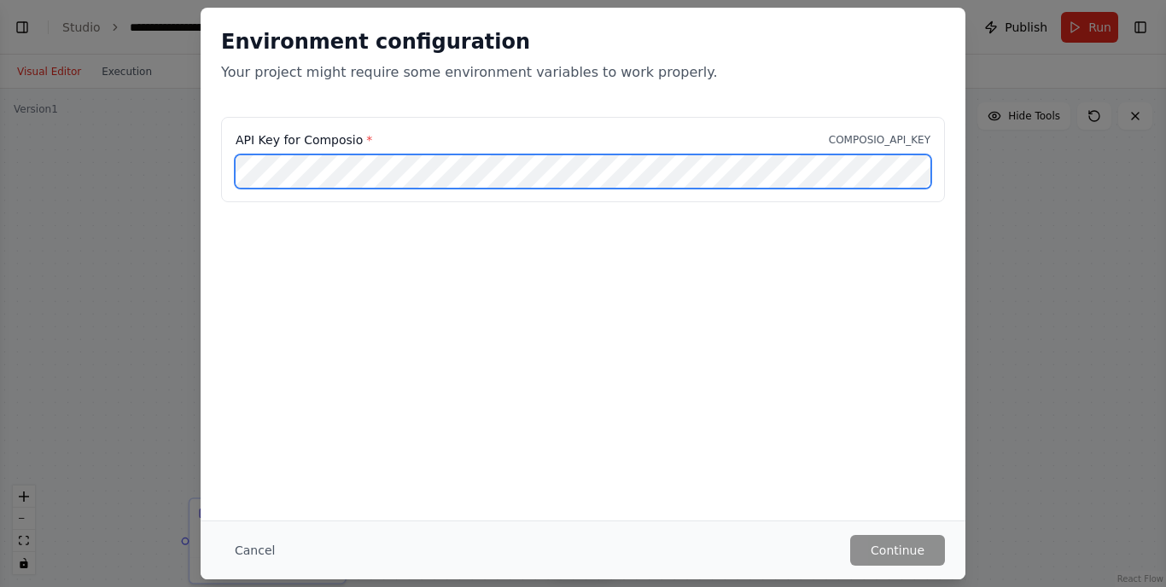
click at [341, 148] on div "API Key for Composio * COMPOSIO_API_KEY" at bounding box center [583, 159] width 724 height 85
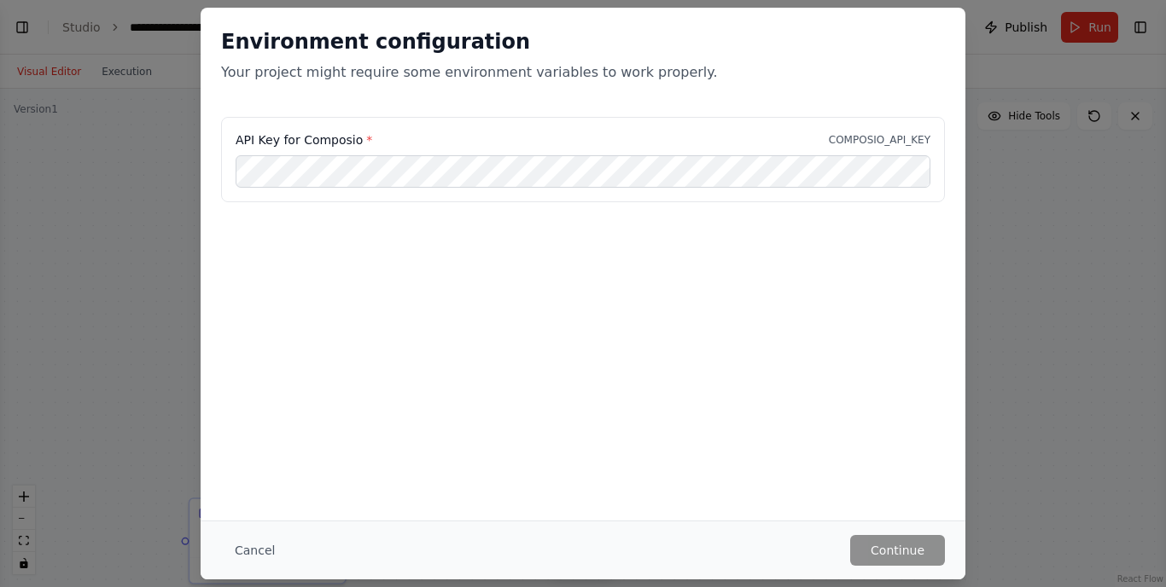
click at [755, 41] on h2 "Environment configuration" at bounding box center [583, 41] width 724 height 27
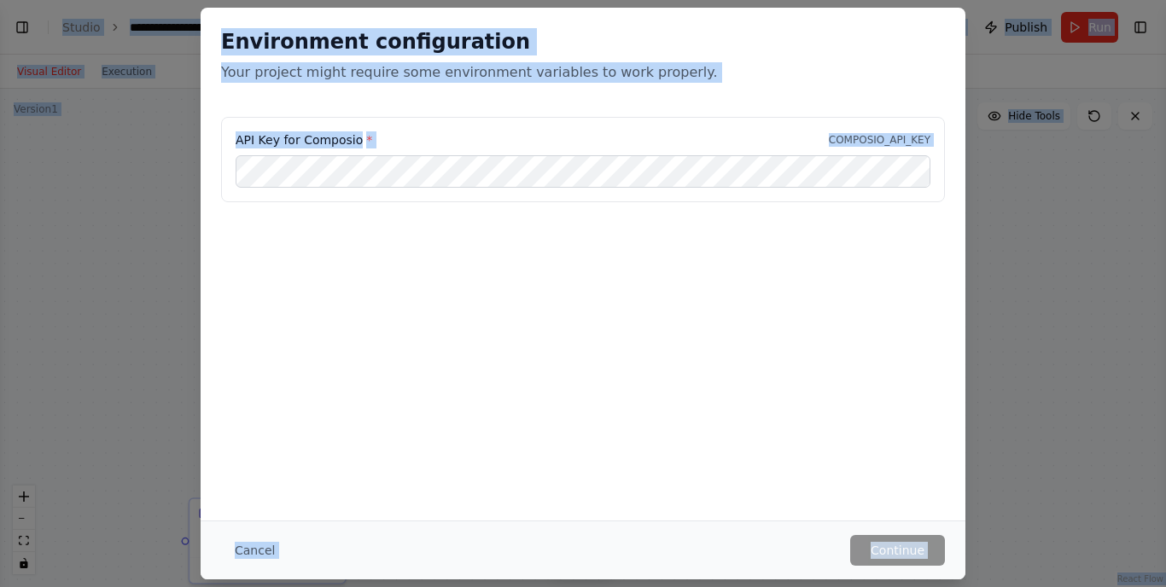
copy body "BETA Code-based 08:23 PM ▶ Thought process I'd be happy to help you with code-b…"
click at [479, 260] on div "API Key for Composio * COMPOSIO_API_KEY" at bounding box center [583, 202] width 765 height 171
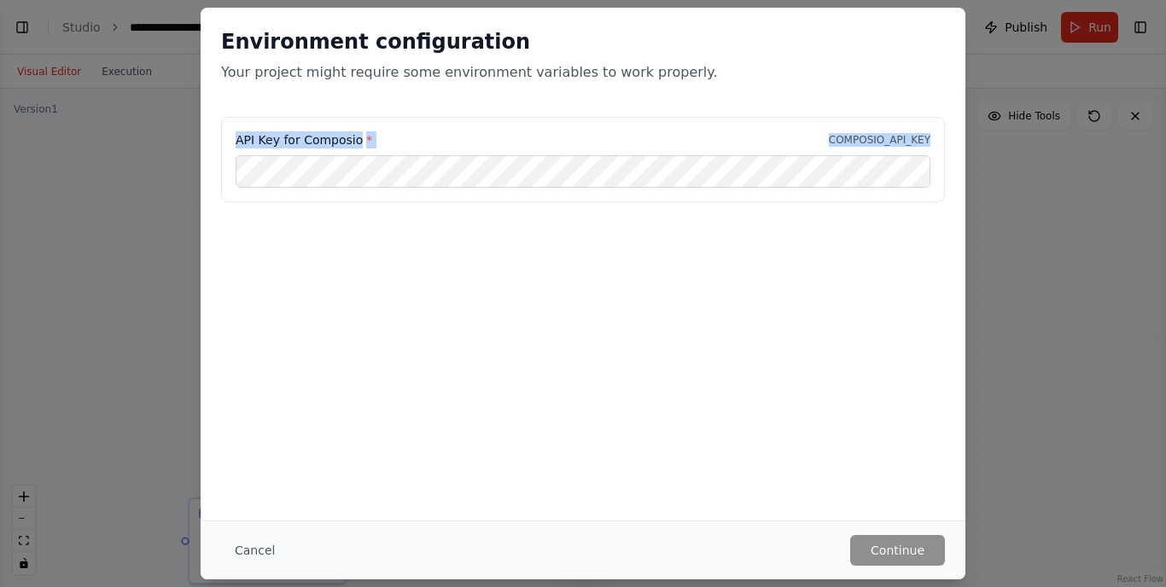
drag, startPoint x: 231, startPoint y: 126, endPoint x: 423, endPoint y: 190, distance: 203.0
click at [423, 190] on div "API Key for Composio * COMPOSIO_API_KEY" at bounding box center [583, 159] width 724 height 85
copy div "API Key for Composio * COMPOSIO_API_KEY"
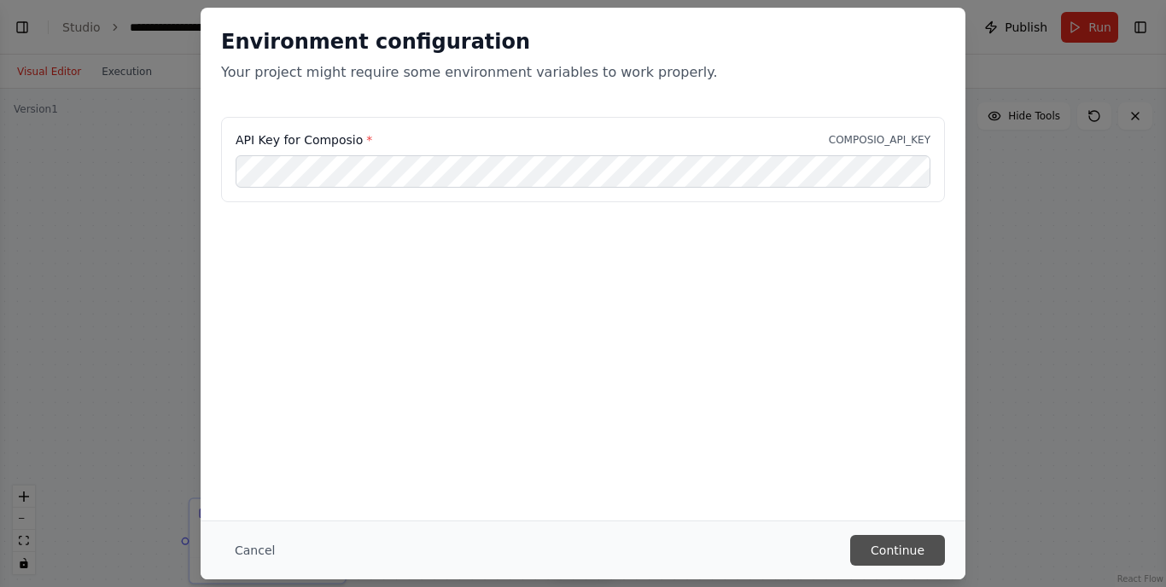
click at [883, 544] on button "Continue" at bounding box center [897, 550] width 95 height 31
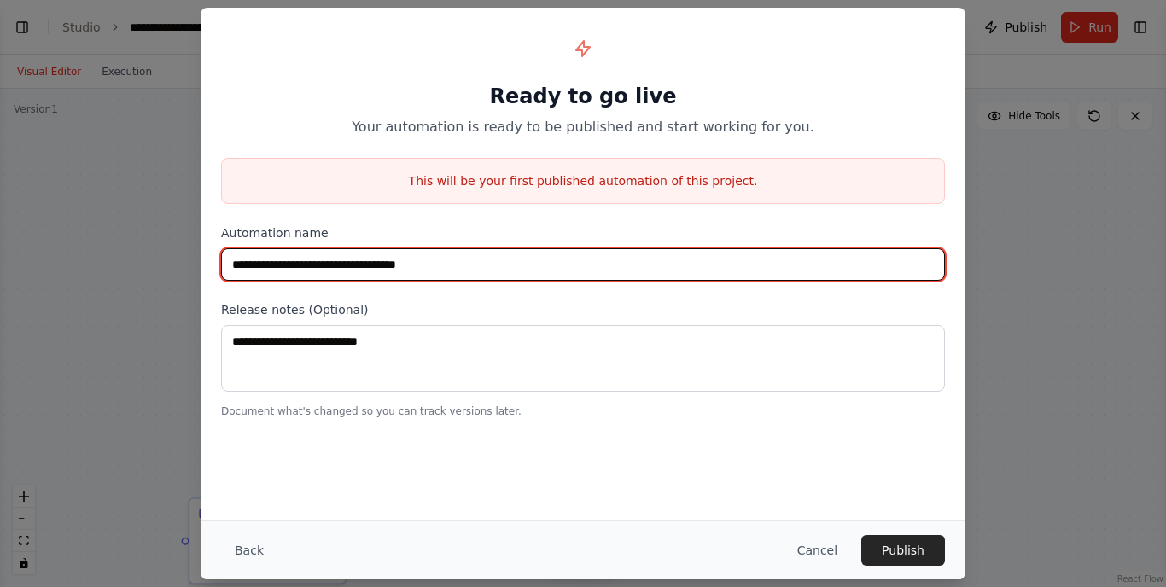
click at [471, 264] on input "**********" at bounding box center [583, 264] width 724 height 32
paste input "**********"
click at [471, 265] on input "**********" at bounding box center [583, 264] width 724 height 32
paste input "text"
type input "**********"
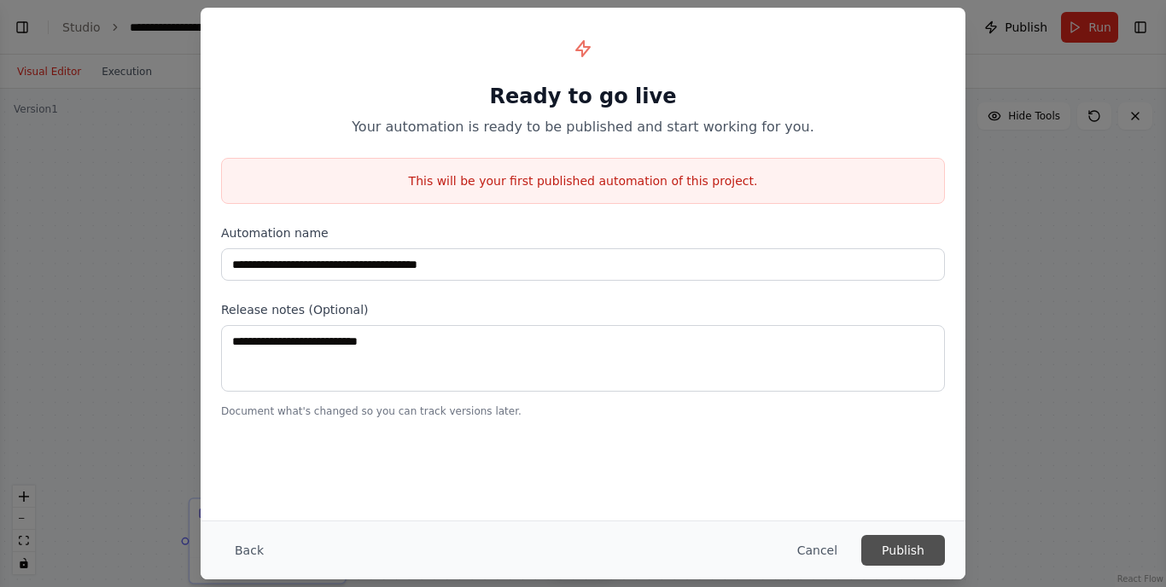
click at [895, 549] on button "Publish" at bounding box center [903, 550] width 84 height 31
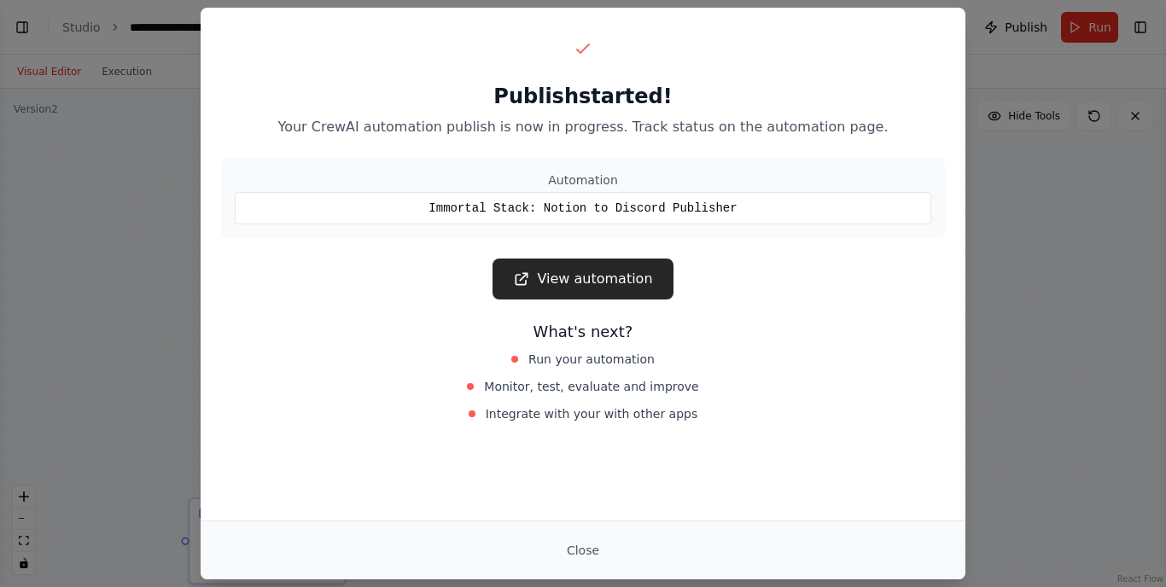
click at [429, 88] on h2 "Publish started!" at bounding box center [583, 96] width 724 height 27
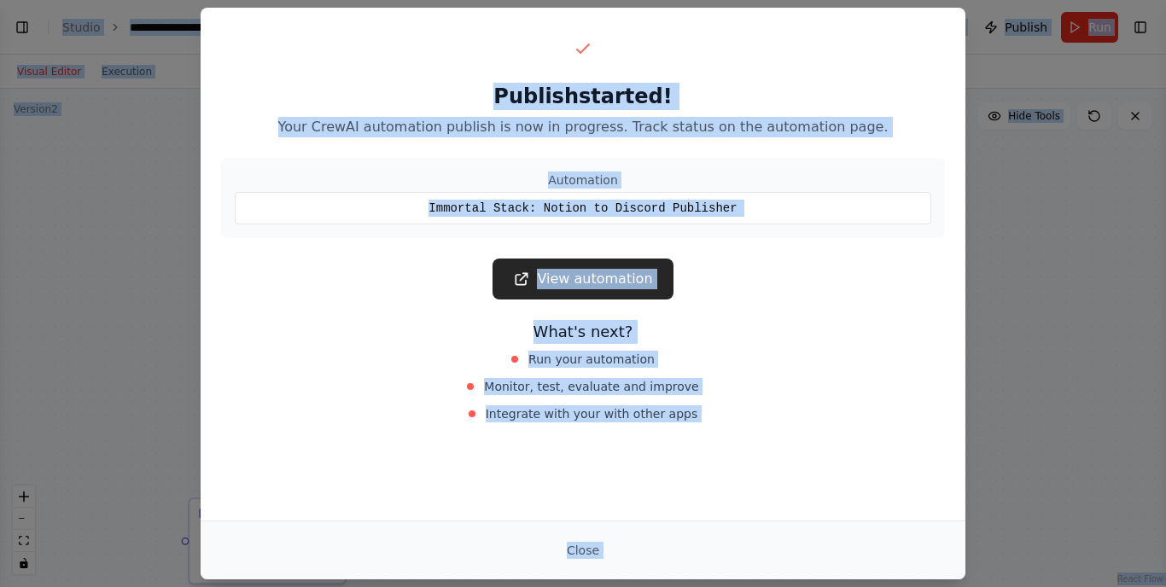
copy body "BETA Code-based 08:23 PM ▶ Thought process I'd be happy to help you with code-b…"
click at [602, 281] on link "View automation" at bounding box center [583, 279] width 180 height 41
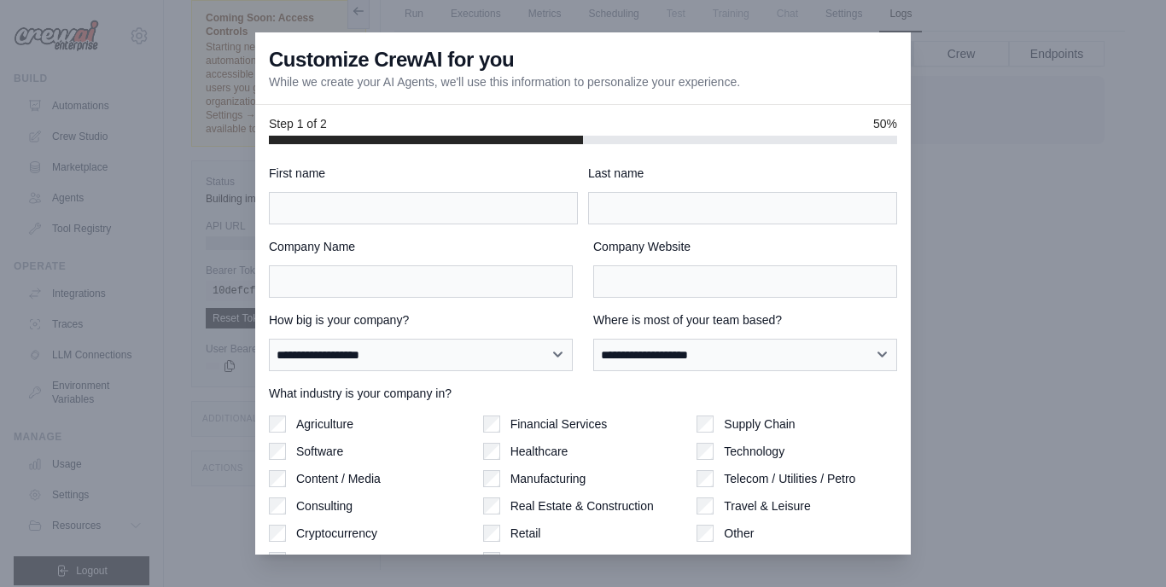
scroll to position [73, 0]
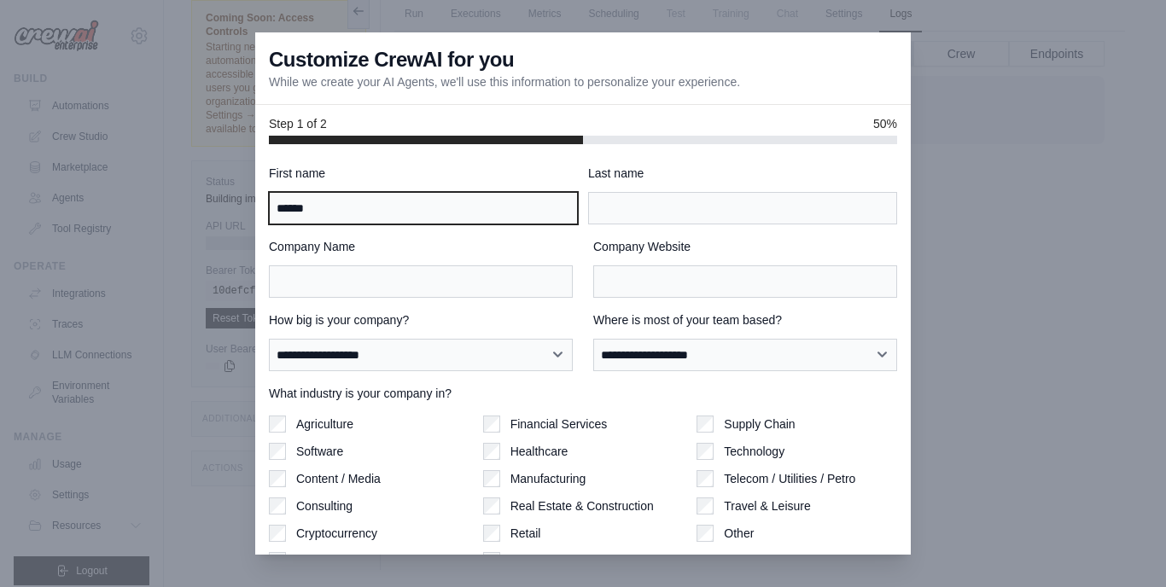
type input "*****"
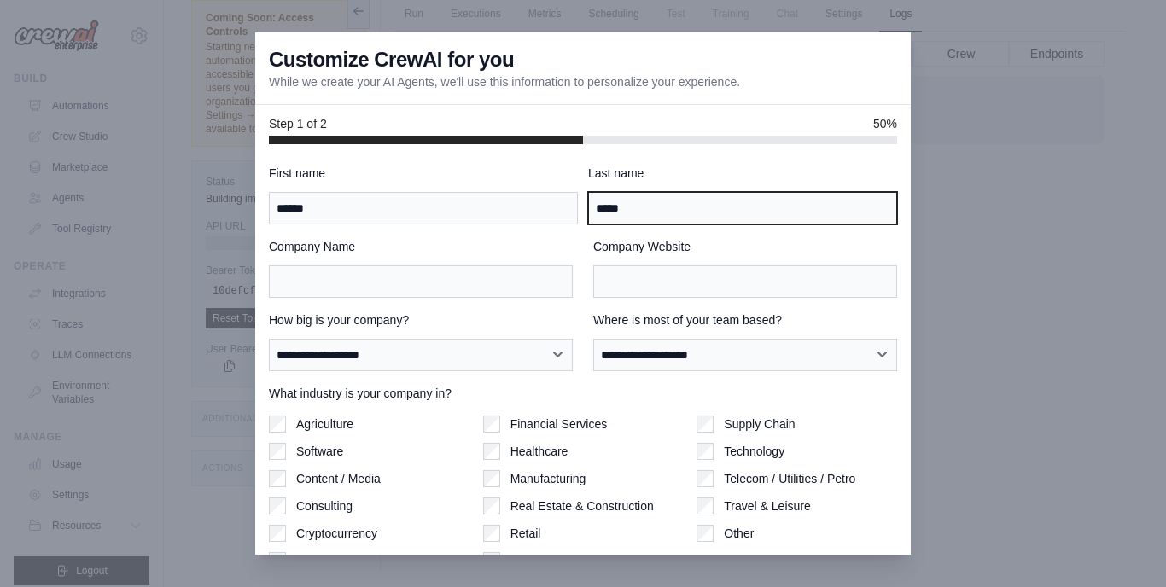
type input "*****"
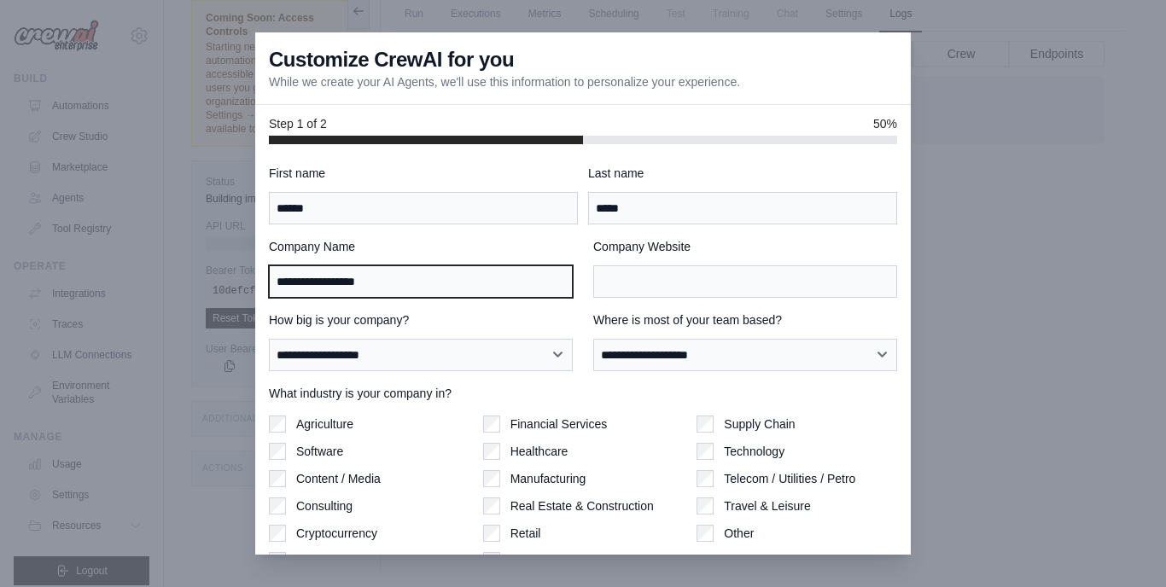
type input "**********"
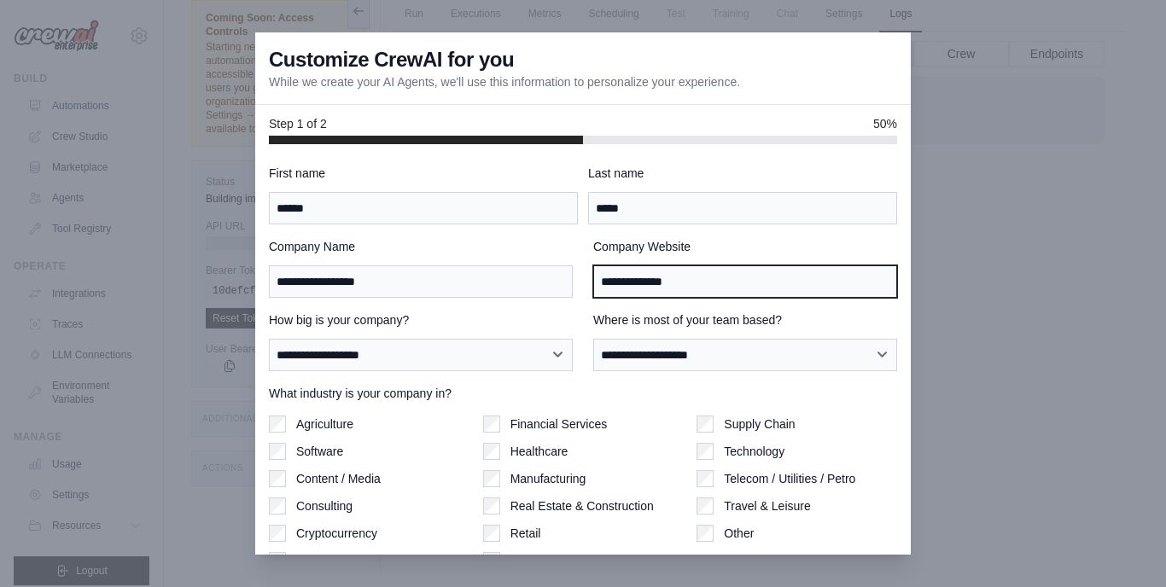
type input "**********"
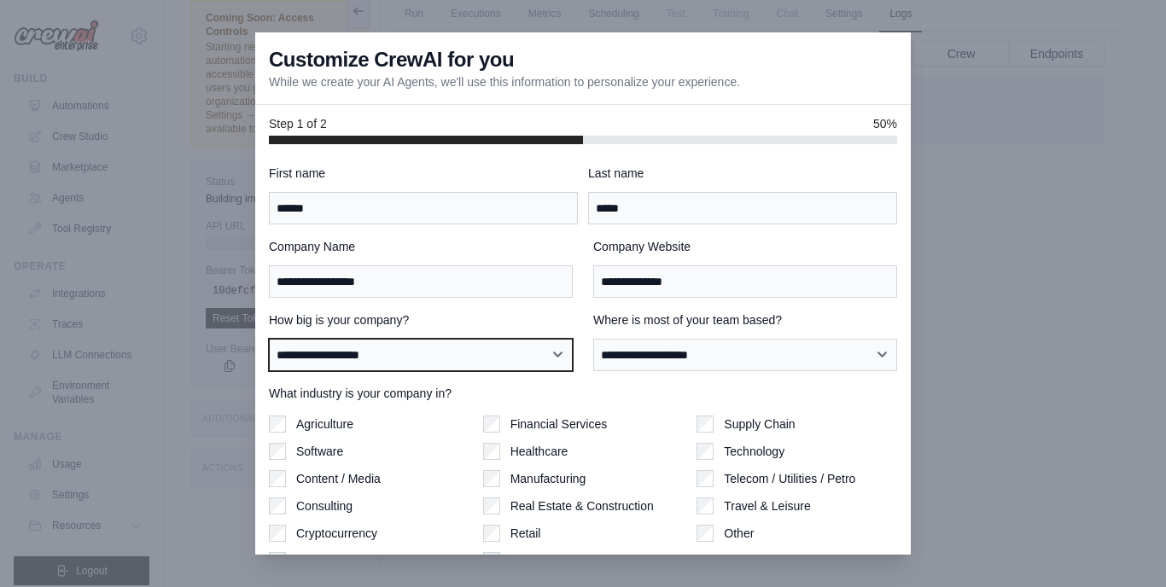
select select "**********"
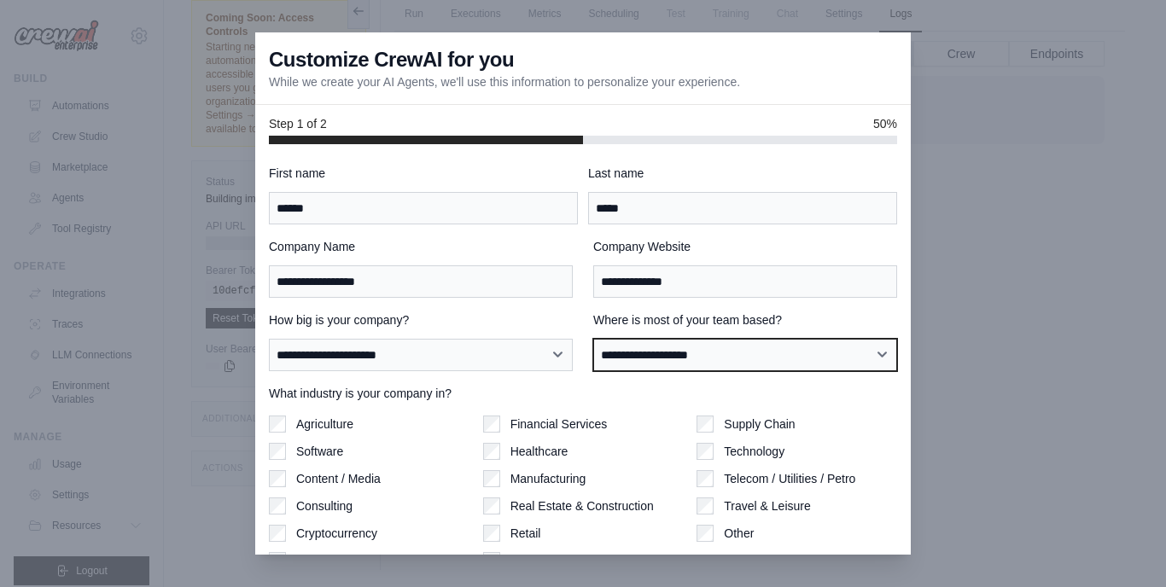
select select "**********"
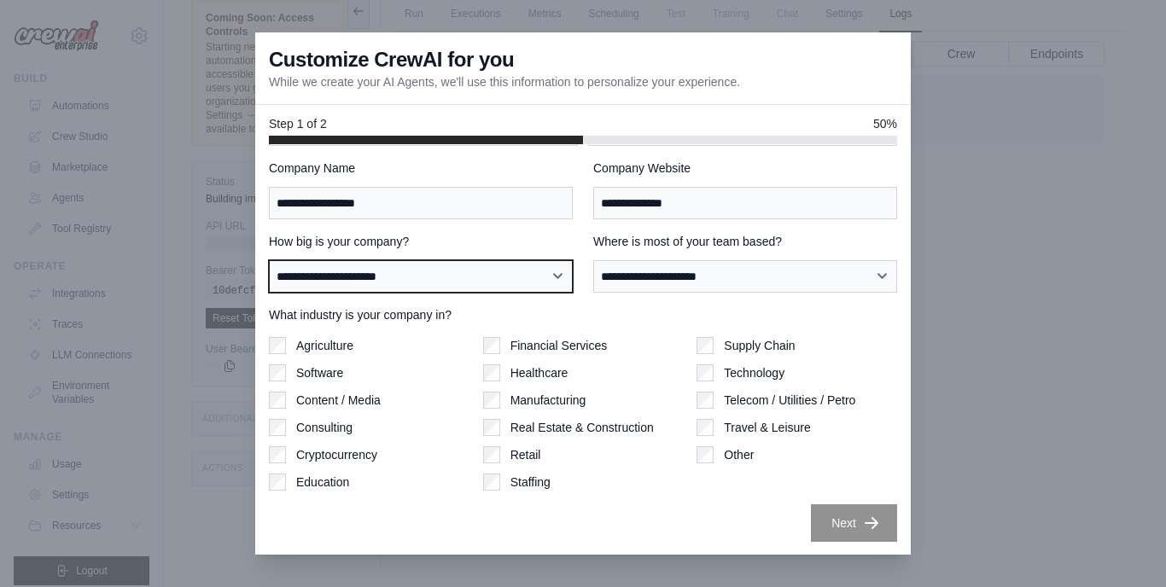
select select "**********"
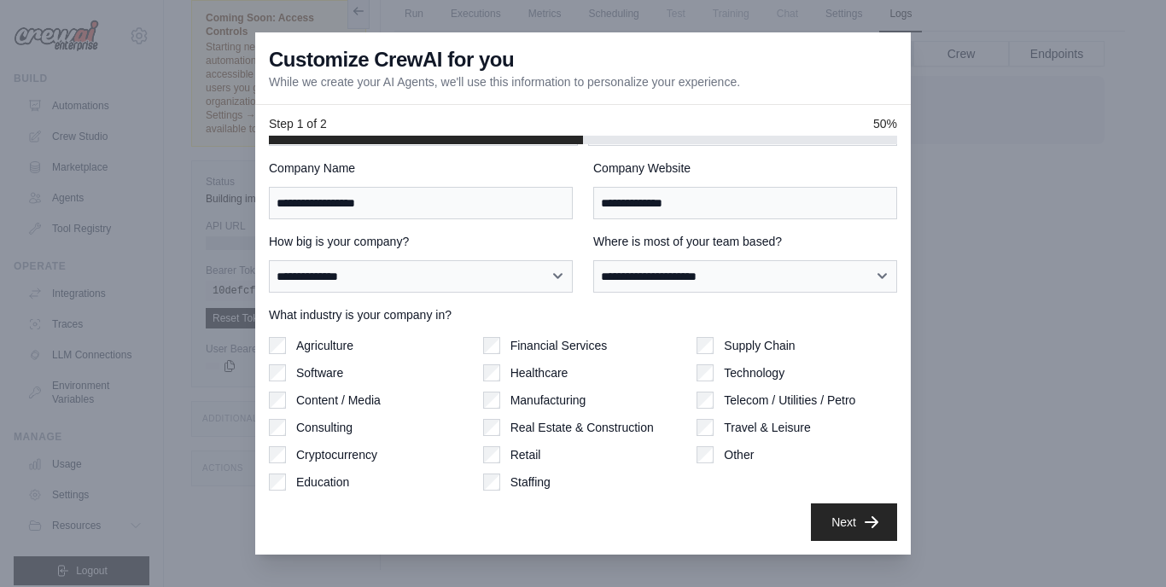
click at [844, 517] on button "Next" at bounding box center [854, 523] width 86 height 38
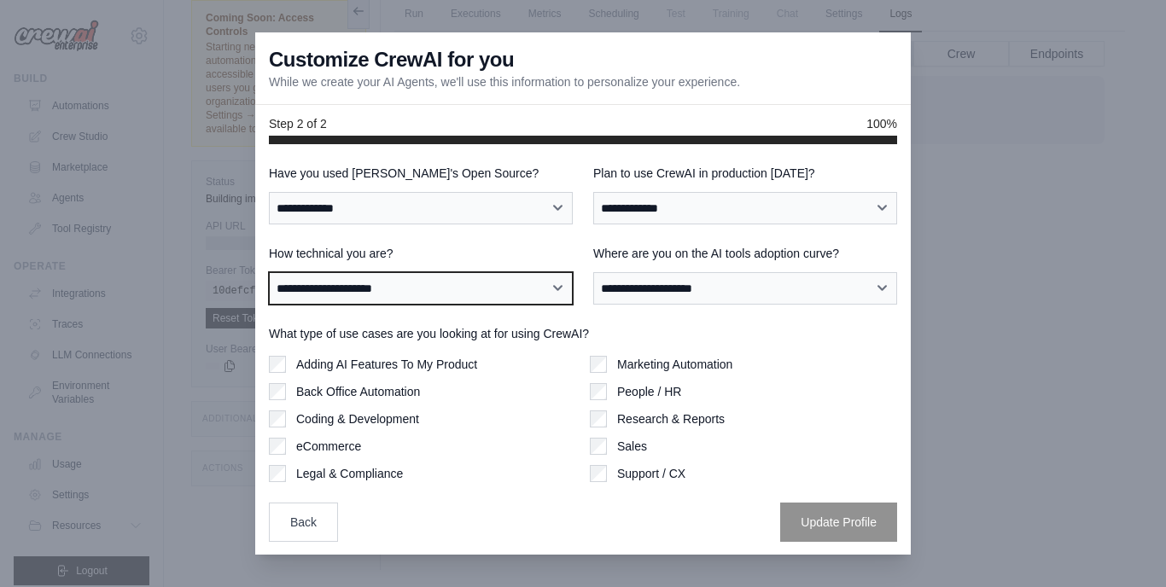
scroll to position [0, 0]
select select "**********"
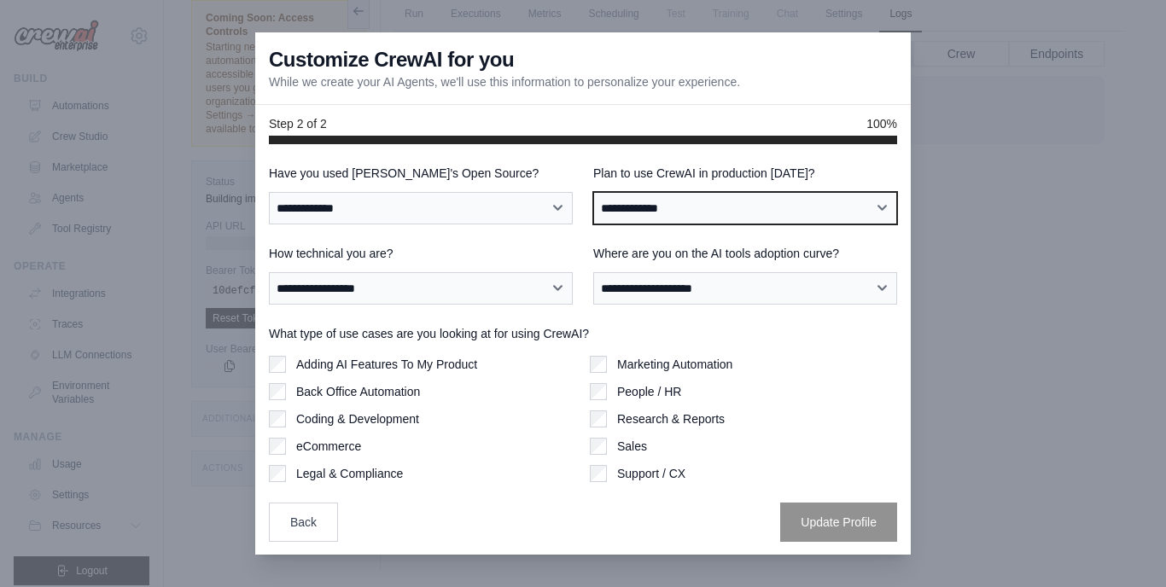
select select "****"
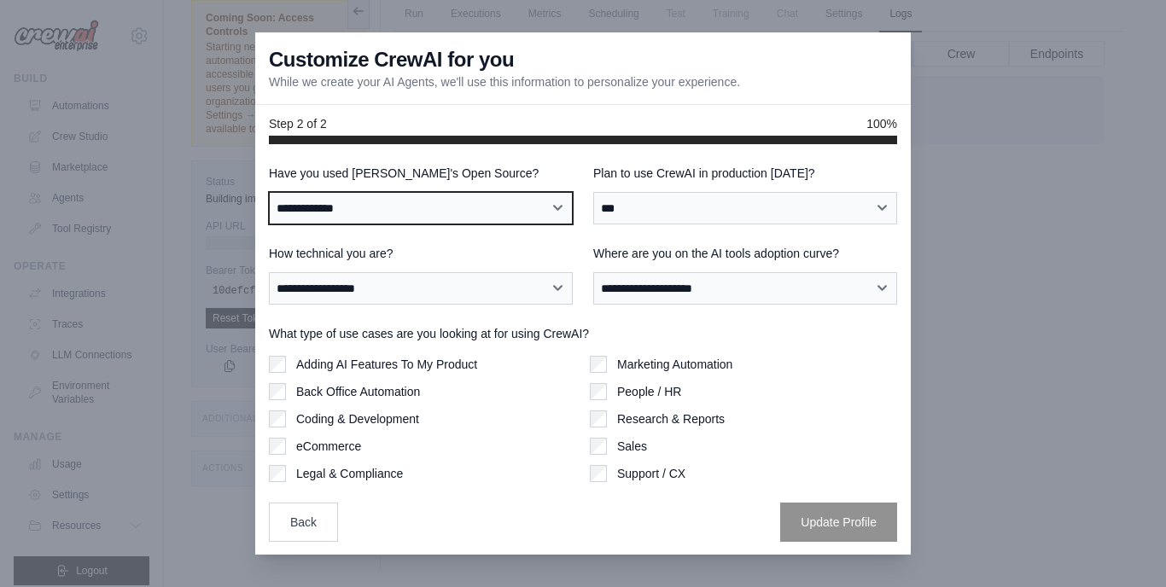
select select "**"
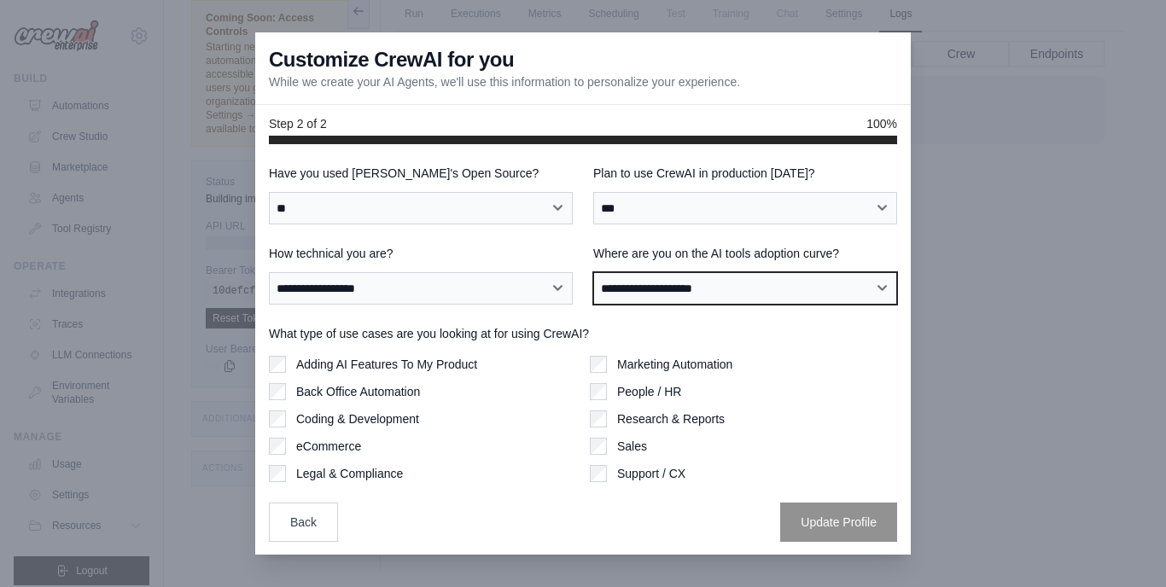
select select "**********"
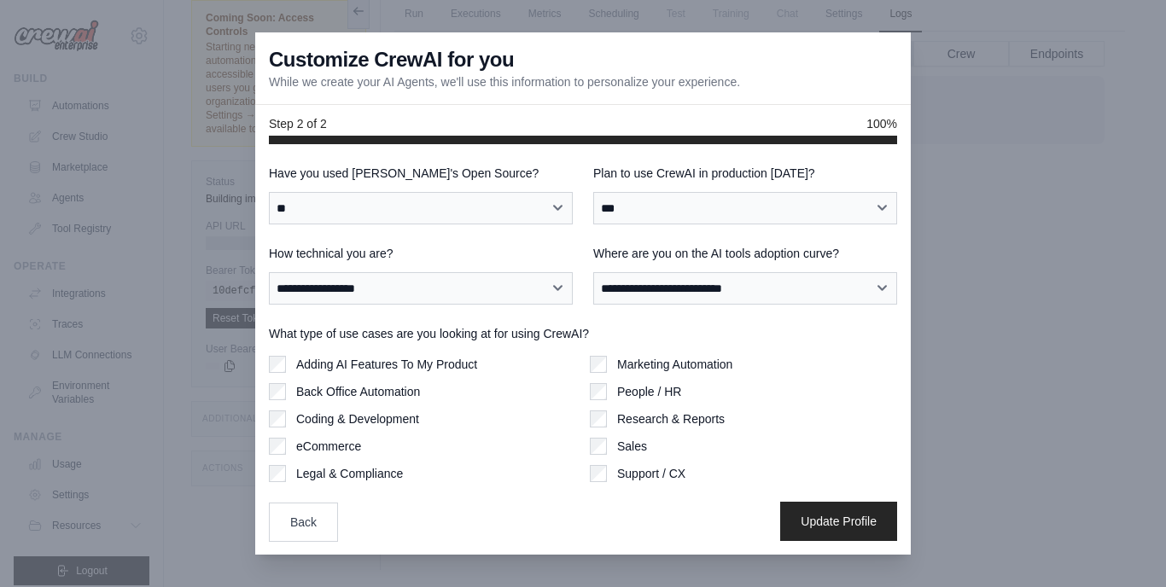
click at [817, 515] on button "Update Profile" at bounding box center [838, 521] width 117 height 39
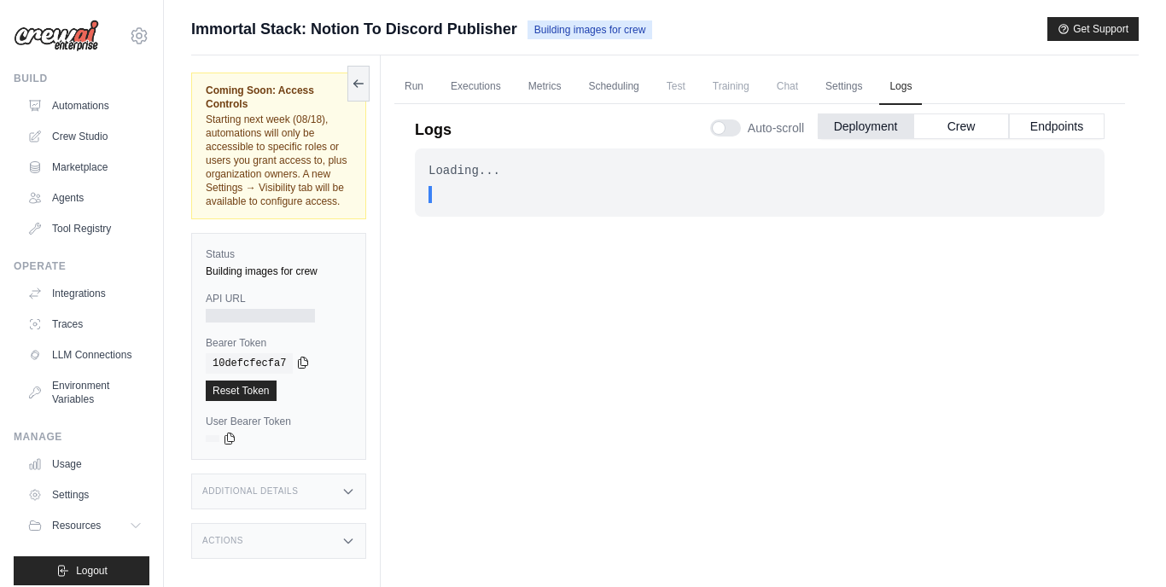
click at [304, 369] on icon at bounding box center [303, 363] width 9 height 11
click at [306, 370] on icon at bounding box center [303, 363] width 14 height 14
drag, startPoint x: 287, startPoint y: 353, endPoint x: 197, endPoint y: 348, distance: 89.8
click at [197, 348] on div "Status Building images for crew API URL Bearer Token copied 10defcfecfa7 Reset …" at bounding box center [278, 346] width 175 height 227
copy label "Bearer Token"
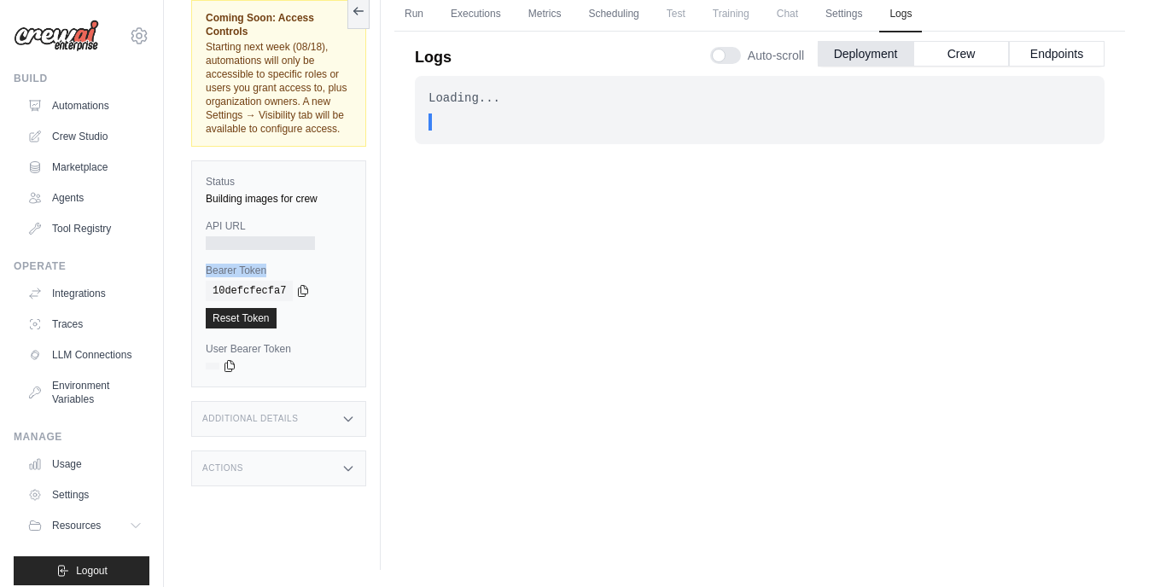
scroll to position [73, 0]
click at [351, 471] on icon at bounding box center [348, 469] width 8 height 4
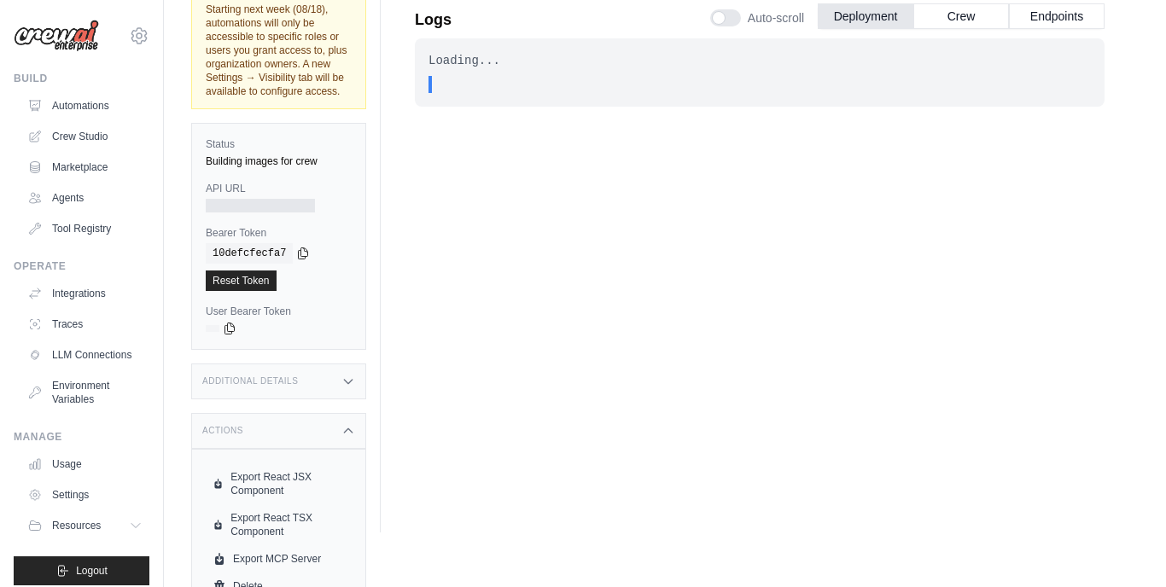
scroll to position [103, 0]
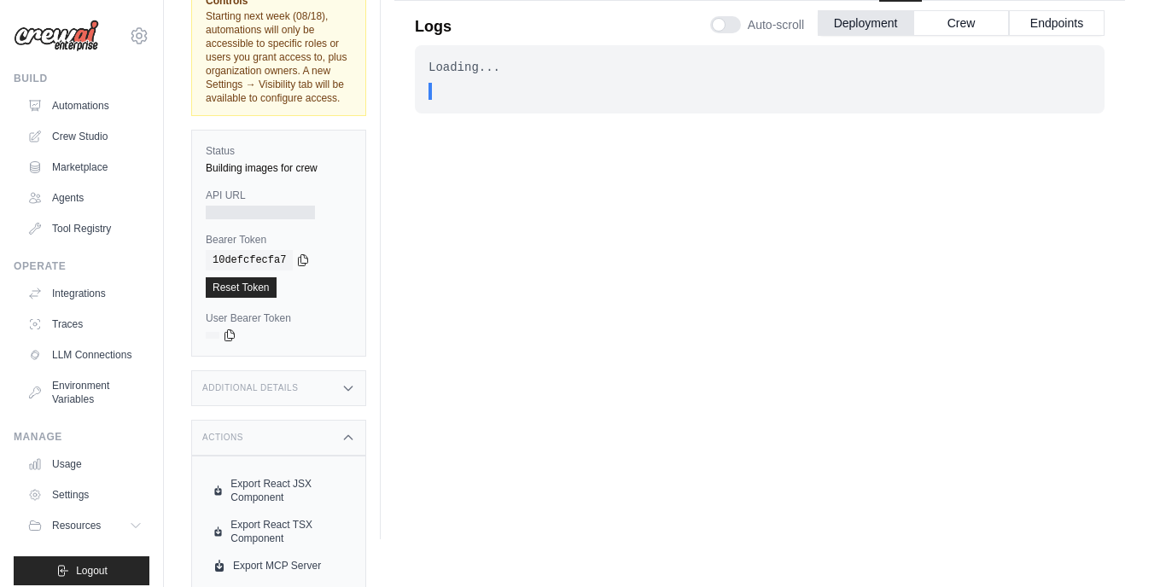
click at [347, 395] on icon at bounding box center [348, 389] width 14 height 14
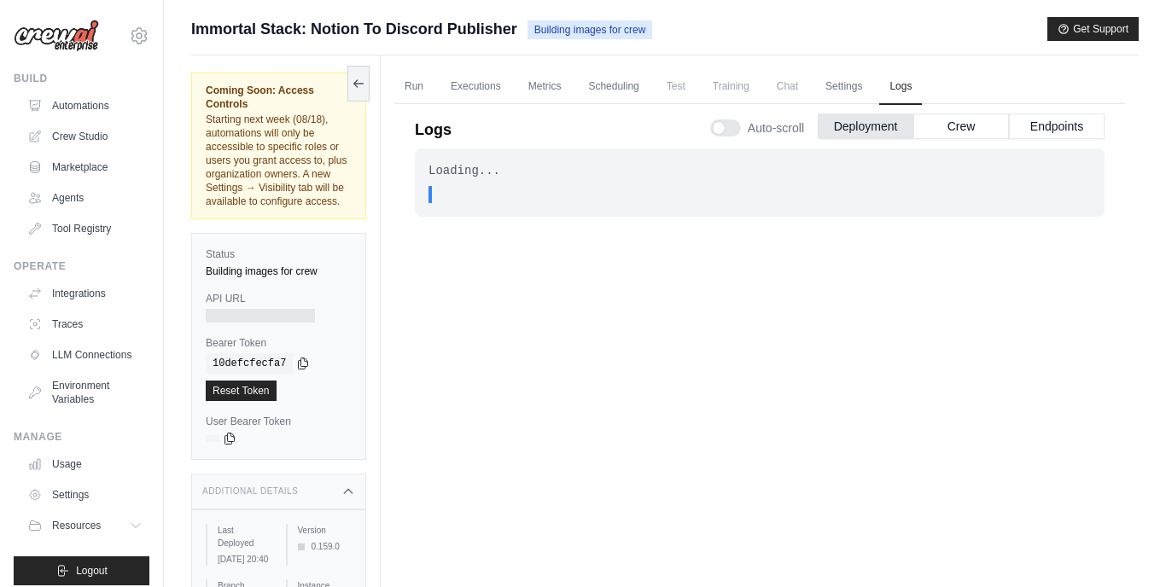
scroll to position [0, 0]
click at [422, 85] on link "Run" at bounding box center [413, 87] width 39 height 36
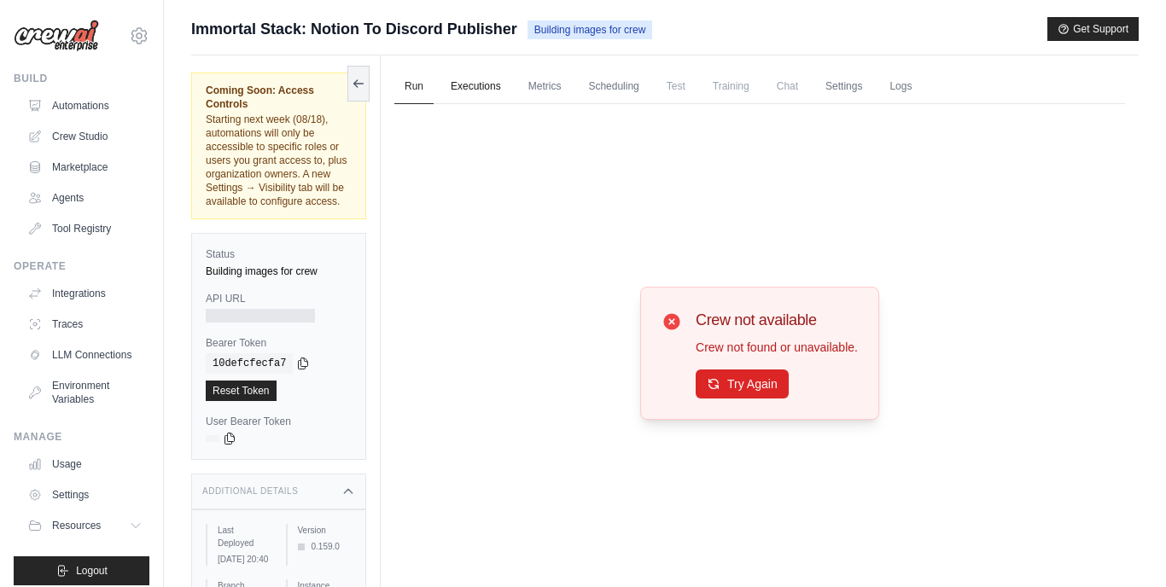
click at [474, 86] on link "Executions" at bounding box center [476, 87] width 71 height 36
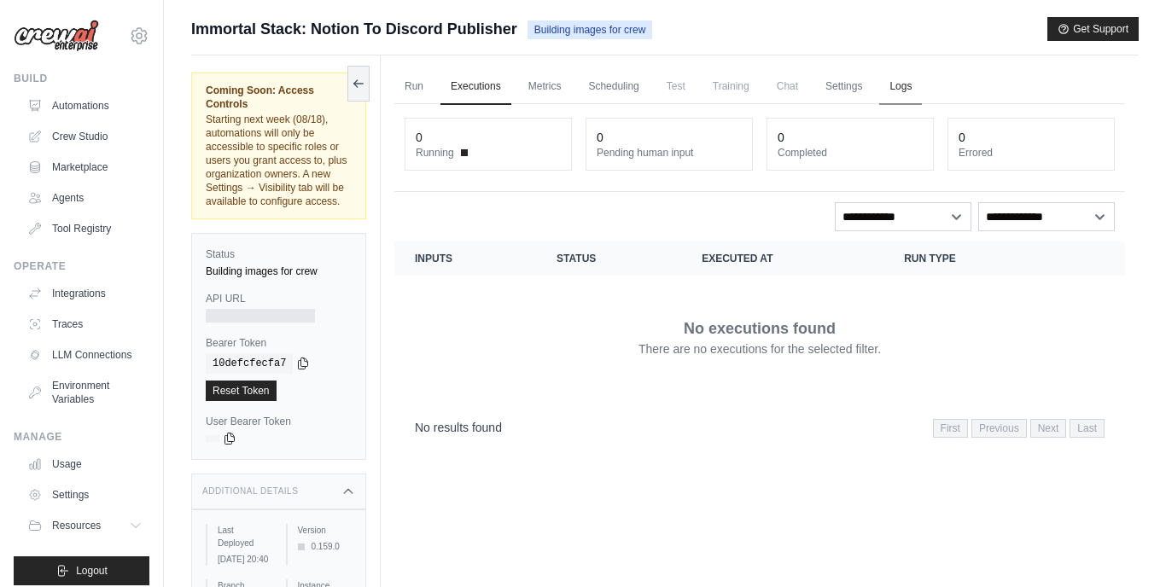
click at [911, 85] on link "Logs" at bounding box center [900, 87] width 43 height 36
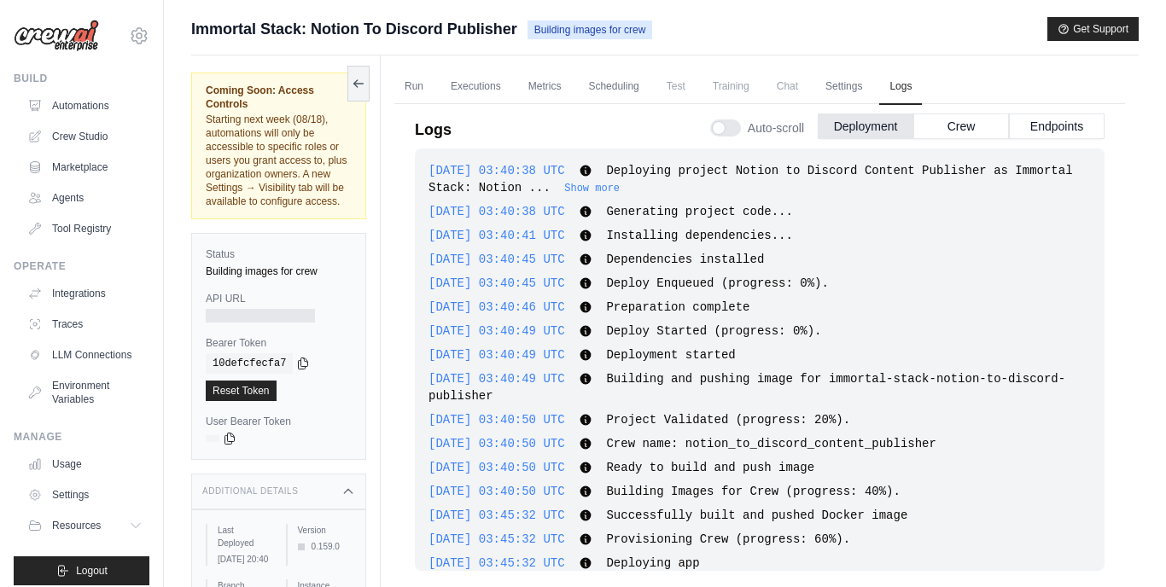
scroll to position [38, 0]
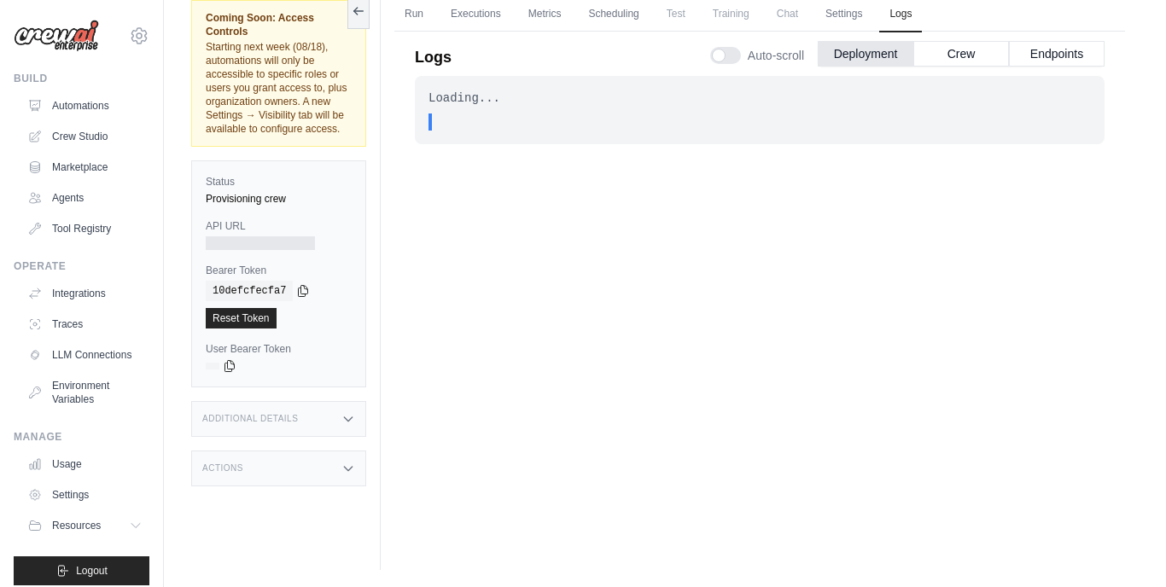
scroll to position [12, 0]
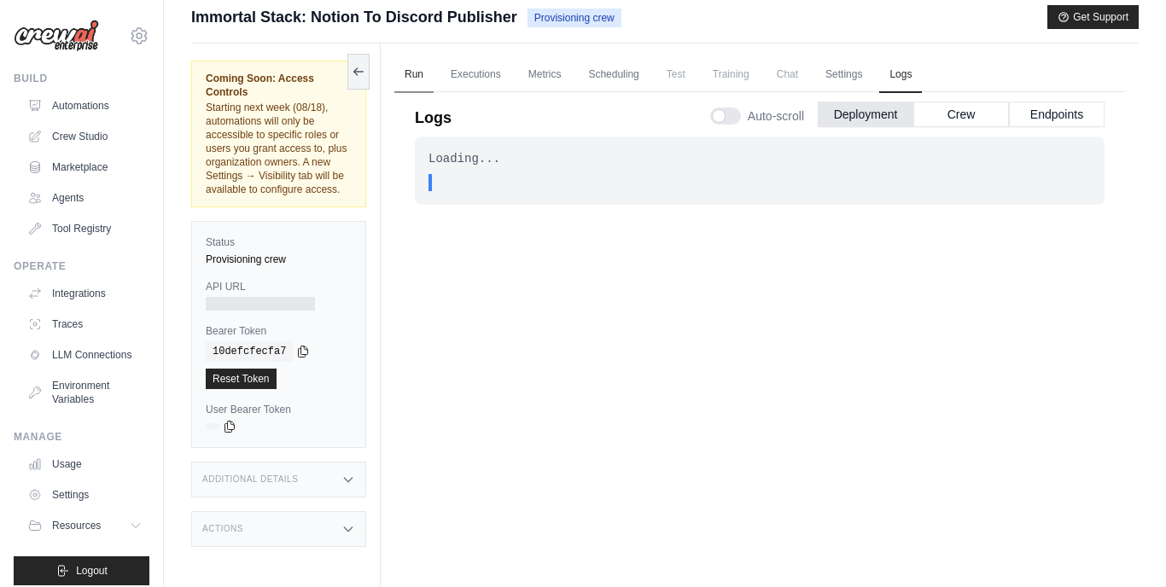
click at [424, 76] on link "Run" at bounding box center [413, 75] width 39 height 36
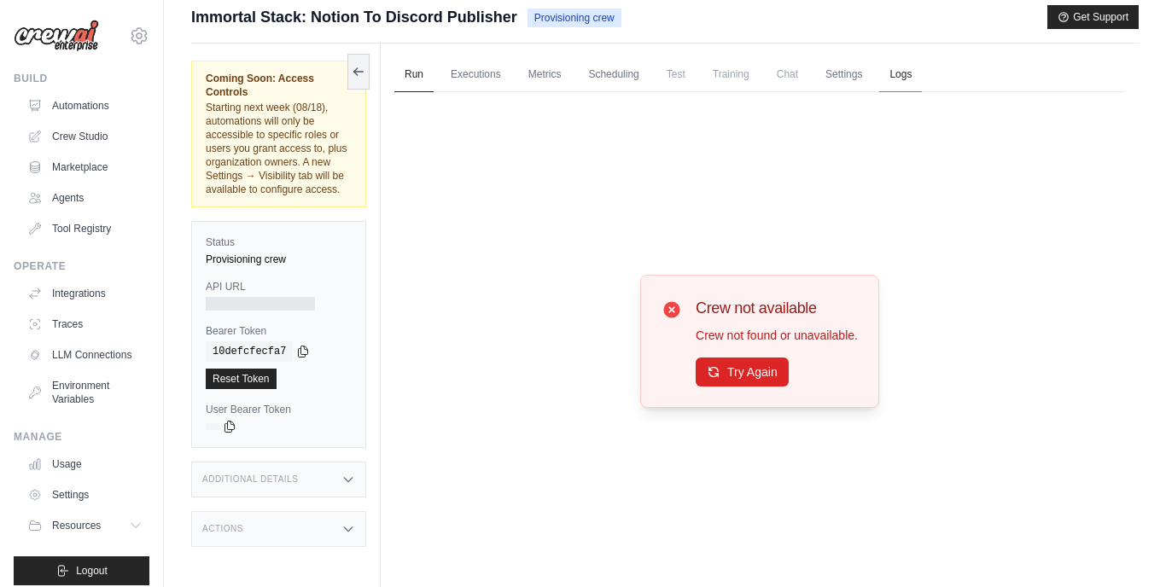
click at [922, 71] on link "Logs" at bounding box center [900, 75] width 43 height 36
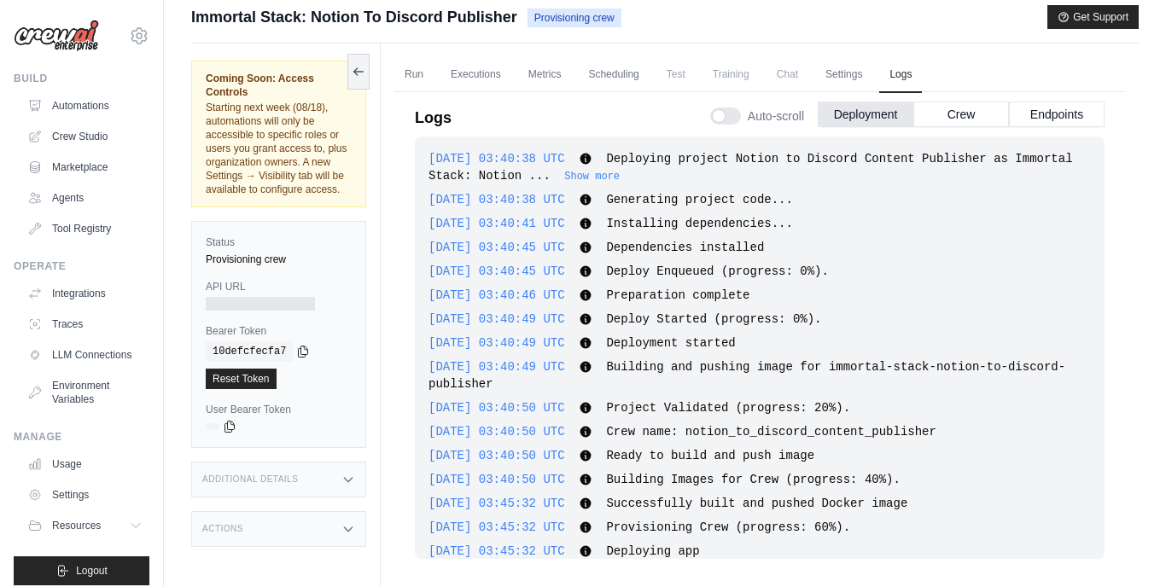
scroll to position [21, 0]
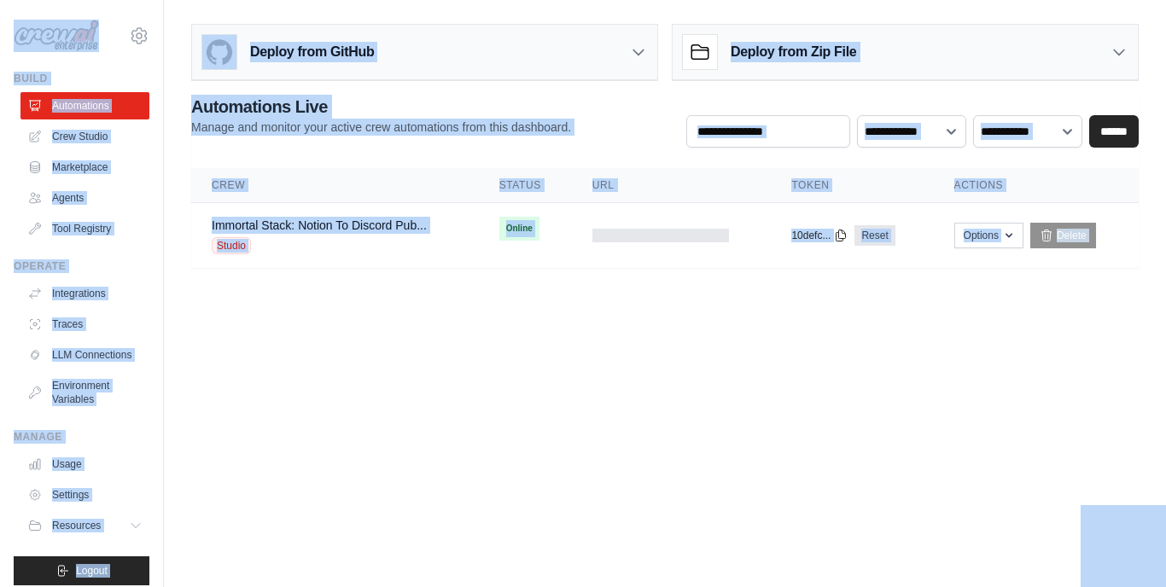
click at [505, 332] on body "[EMAIL_ADDRESS][DOMAIN_NAME] Settings Build Automations Crew Studio Resources" at bounding box center [583, 293] width 1166 height 587
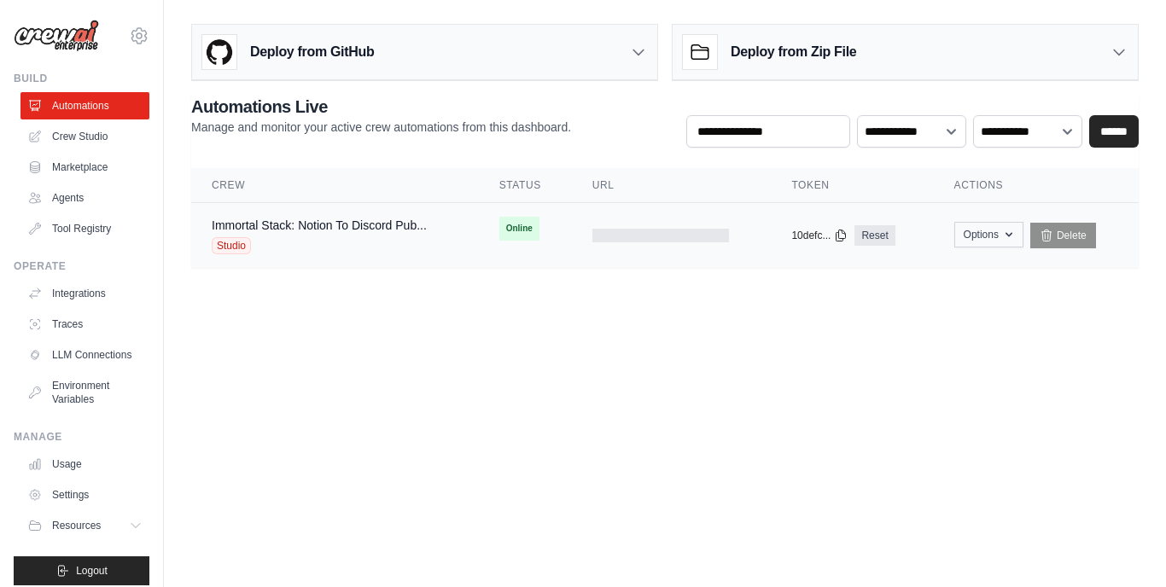
click at [1013, 237] on icon "button" at bounding box center [1009, 235] width 14 height 14
click at [919, 463] on body "[EMAIL_ADDRESS][DOMAIN_NAME] Settings Build Automations Crew Studio Resources" at bounding box center [583, 293] width 1166 height 587
click at [638, 238] on div at bounding box center [660, 236] width 137 height 14
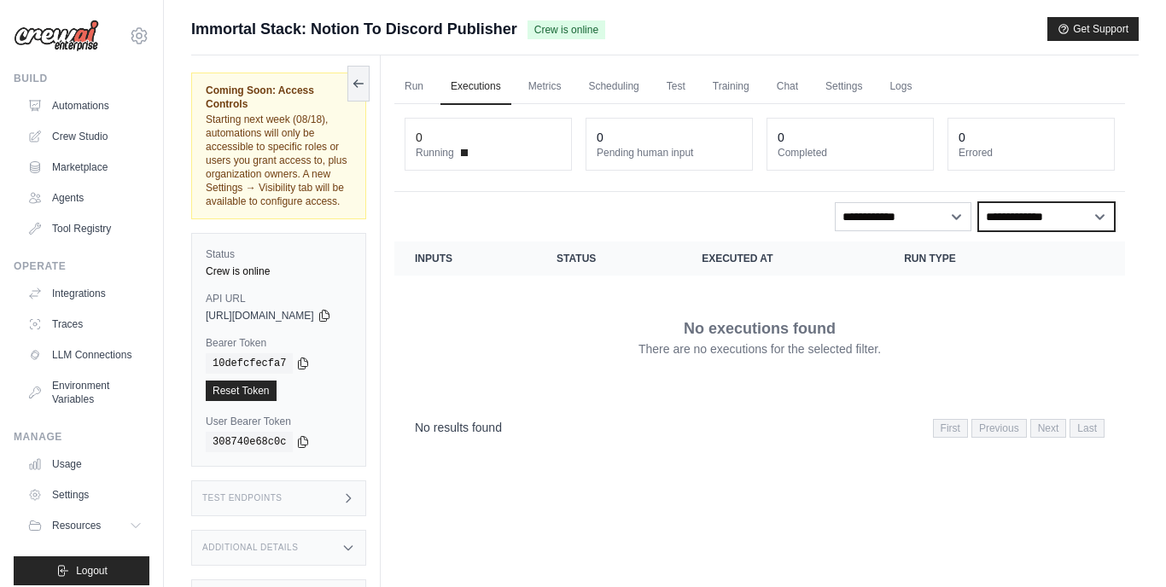
click at [1100, 217] on select "**********" at bounding box center [1046, 216] width 137 height 29
click at [434, 86] on link "Run" at bounding box center [413, 87] width 39 height 36
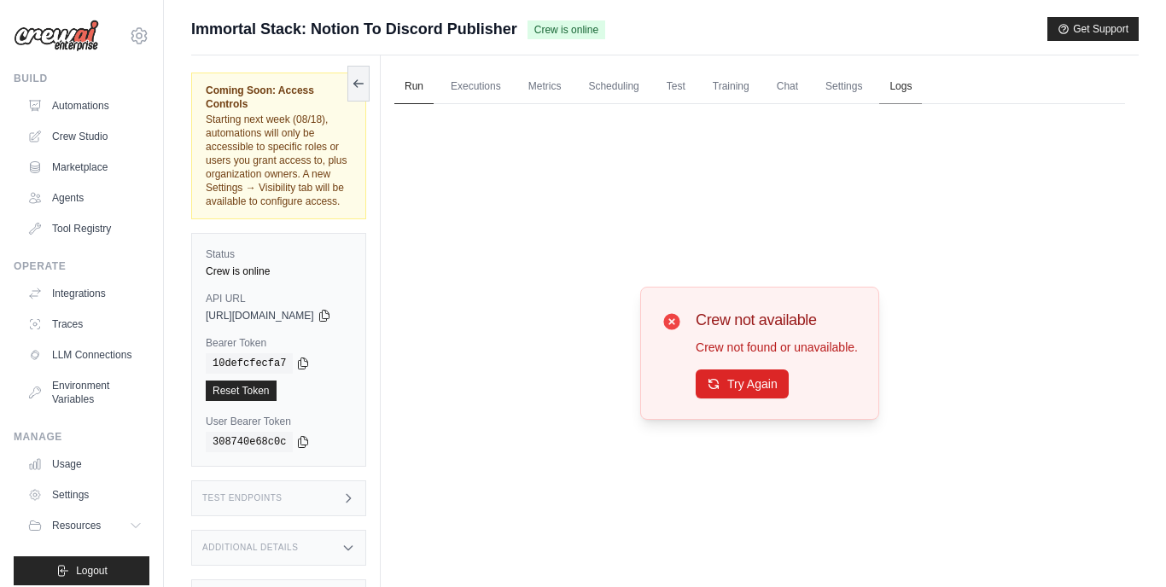
click at [922, 85] on link "Logs" at bounding box center [900, 87] width 43 height 36
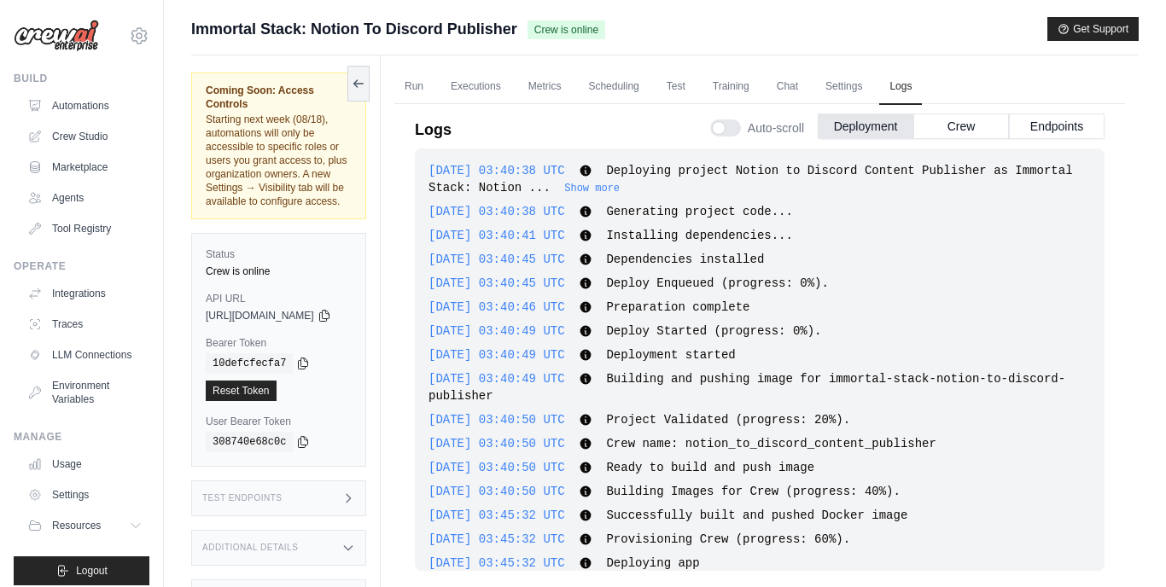
scroll to position [69, 0]
